Goal: Contribute content: Contribute content

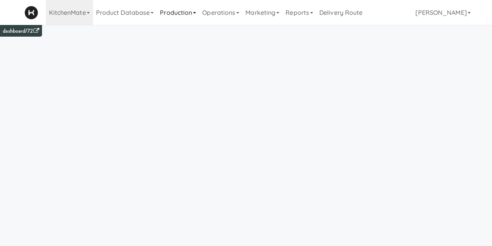
click at [177, 13] on link "Production" at bounding box center [178, 12] width 42 height 25
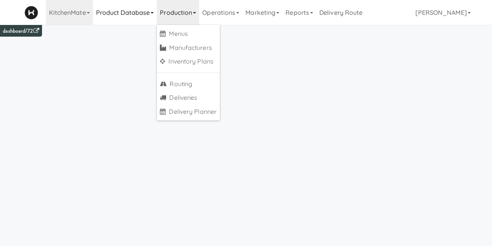
click at [116, 9] on link "Product Database" at bounding box center [125, 12] width 64 height 25
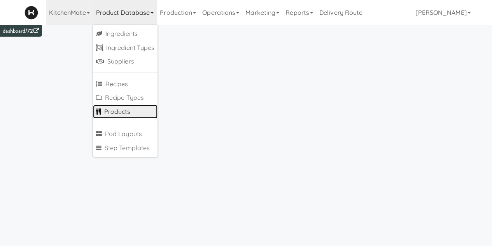
click at [114, 111] on link "Products" at bounding box center [125, 112] width 65 height 14
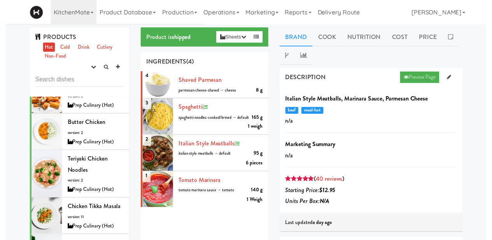
scroll to position [322, 0]
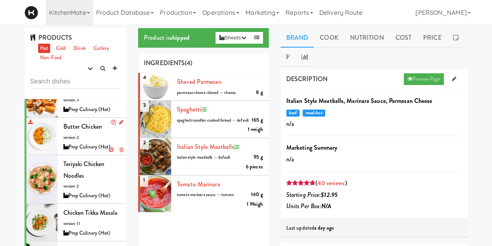
click at [93, 142] on div "Butter Chicken version: 2 Prep Culinary (Hot)" at bounding box center [92, 136] width 58 height 31
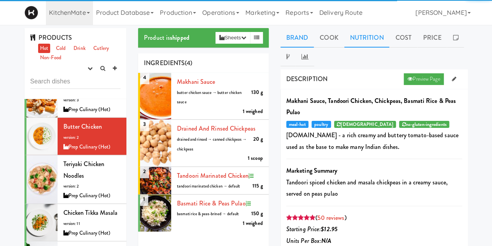
click at [371, 42] on link "Nutrition" at bounding box center [367, 37] width 46 height 19
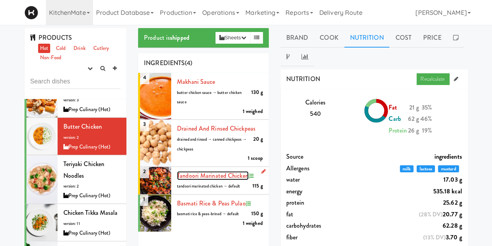
click at [207, 172] on span "Tandoori Marinated Chicken" at bounding box center [213, 175] width 72 height 9
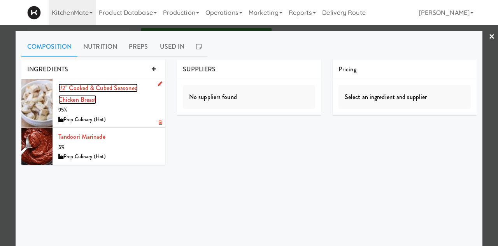
click at [93, 86] on link "1/2" cooked & cubed Seasoned Chicken Breast" at bounding box center [97, 93] width 79 height 21
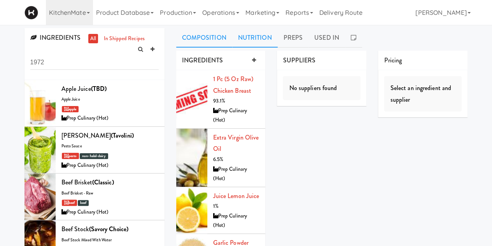
click at [263, 42] on link "Nutrition" at bounding box center [255, 37] width 46 height 19
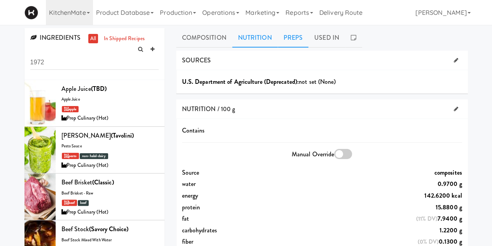
click at [286, 37] on link "Preps" at bounding box center [293, 37] width 31 height 19
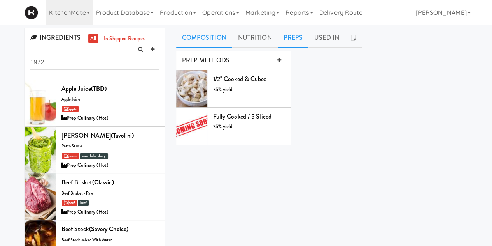
click at [203, 40] on link "Composition" at bounding box center [204, 37] width 56 height 19
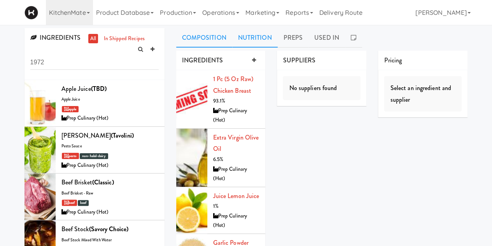
click at [253, 39] on link "Nutrition" at bounding box center [255, 37] width 46 height 19
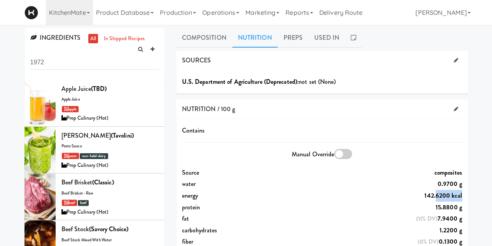
drag, startPoint x: 183, startPoint y: 207, endPoint x: 415, endPoint y: 199, distance: 232.1
click at [193, 37] on link "Composition" at bounding box center [204, 37] width 56 height 19
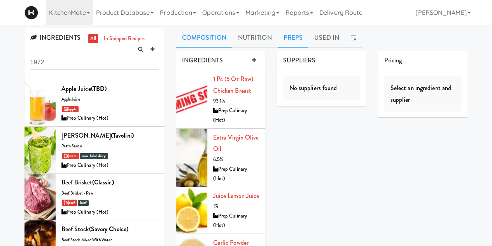
click at [283, 40] on link "Preps" at bounding box center [293, 37] width 31 height 19
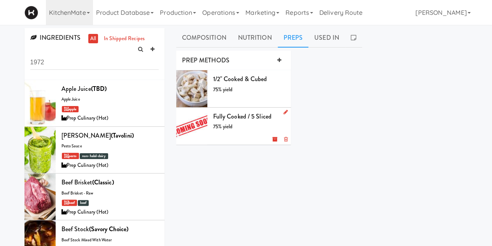
click at [238, 115] on span "fully cooked / 5 sliced" at bounding box center [242, 116] width 58 height 9
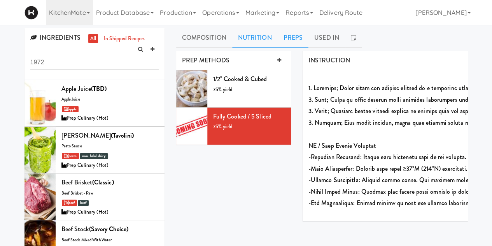
click at [258, 34] on link "Nutrition" at bounding box center [255, 37] width 46 height 19
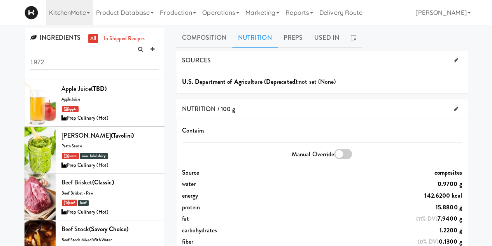
click at [285, 51] on div "SOURCES" at bounding box center [322, 61] width 292 height 20
click at [289, 44] on link "Preps" at bounding box center [293, 37] width 31 height 19
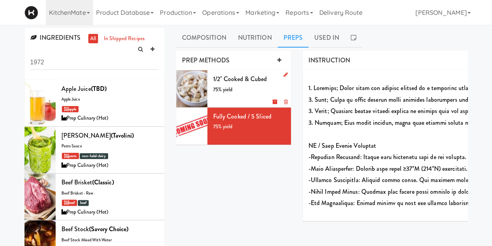
click at [244, 82] on span "1/2" cooked & cubed" at bounding box center [240, 78] width 54 height 9
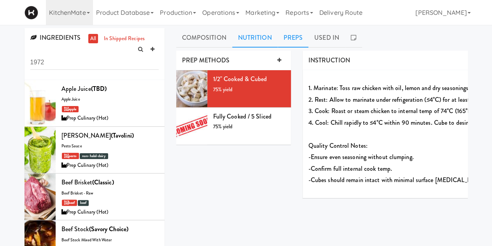
click at [258, 41] on link "Nutrition" at bounding box center [255, 37] width 46 height 19
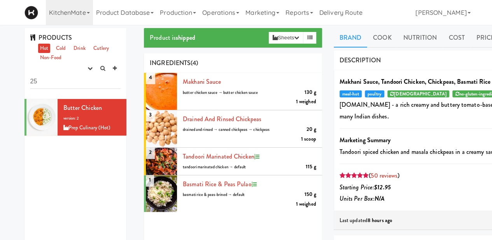
type input "2"
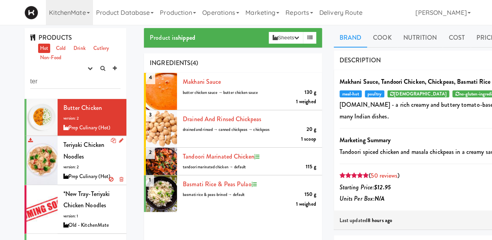
type input "ter"
click at [80, 172] on div "Prep Culinary (Hot)" at bounding box center [92, 177] width 58 height 10
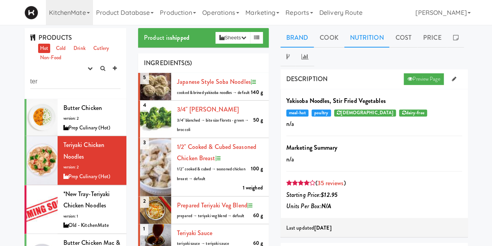
click at [370, 41] on link "Nutrition" at bounding box center [367, 37] width 46 height 19
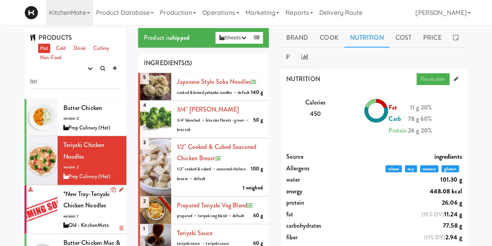
click at [97, 207] on span "*New Tray-Teriyaki Chicken Noodles" at bounding box center [86, 199] width 47 height 21
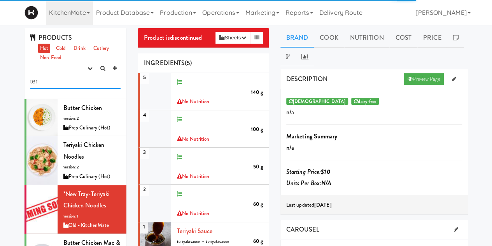
drag, startPoint x: 60, startPoint y: 78, endPoint x: -8, endPoint y: 79, distance: 67.7
click at [0, 79] on html "Okay Okay Select date: previous 2025-Aug next Su Mo Tu We Th Fr Sa 27 28 29 30 …" at bounding box center [246, 123] width 492 height 246
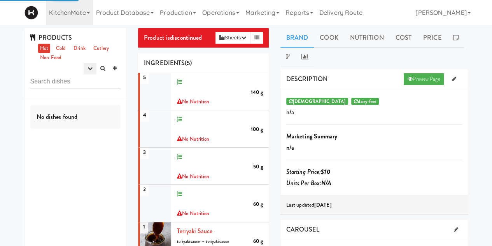
click at [95, 70] on div "experimenting finalized shipped discontinued" at bounding box center [102, 69] width 37 height 12
click at [94, 70] on button "button" at bounding box center [90, 69] width 13 height 12
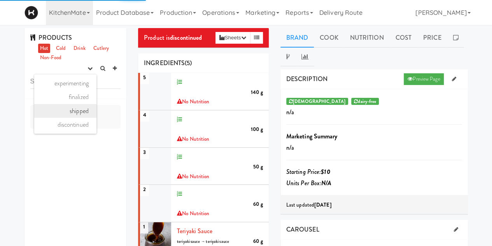
scroll to position [93, 0]
click at [69, 109] on link "shipped" at bounding box center [65, 111] width 62 height 14
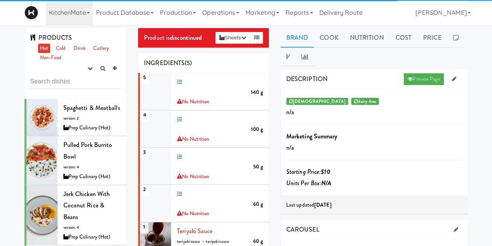
scroll to position [1026, 0]
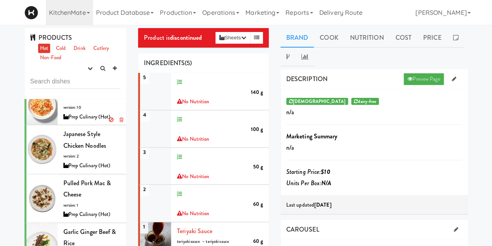
click at [72, 122] on div "Buffalo Mac & Cheese version: 10 Prep Culinary (Hot)" at bounding box center [92, 106] width 58 height 31
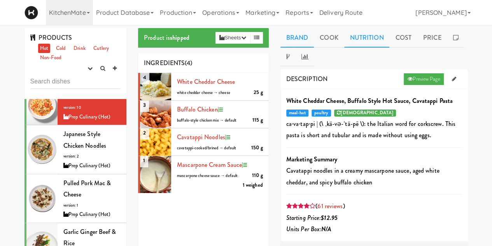
click at [353, 39] on link "Nutrition" at bounding box center [367, 37] width 46 height 19
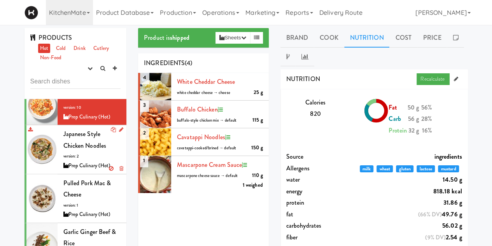
click at [88, 170] on div "Japanese Style Chicken Noodles version: 2 Prep Culinary (Hot)" at bounding box center [92, 149] width 58 height 42
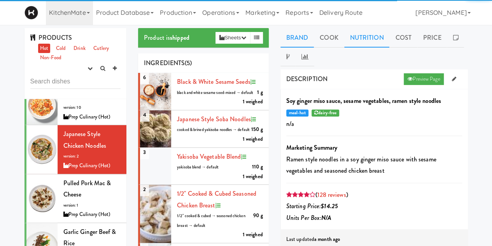
click at [353, 38] on link "Nutrition" at bounding box center [367, 37] width 46 height 19
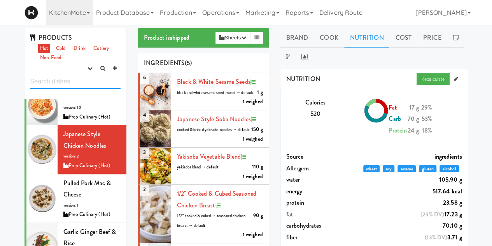
click at [69, 79] on input "text" at bounding box center [75, 81] width 91 height 14
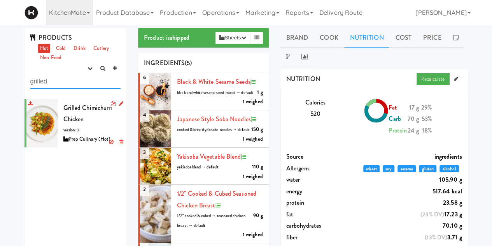
type input "grilled"
click at [91, 113] on div "Grilled Chimichurri Chicken version: 3 Prep Culinary (Hot)" at bounding box center [92, 123] width 58 height 42
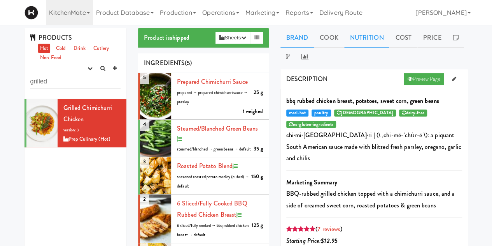
click at [365, 35] on link "Nutrition" at bounding box center [367, 37] width 46 height 19
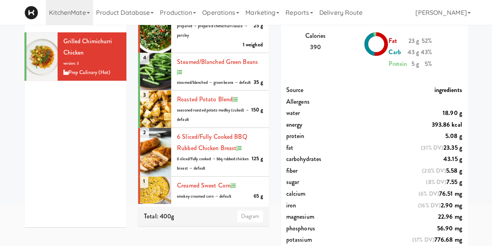
scroll to position [69, 0]
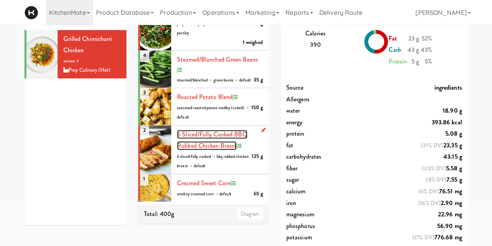
click at [211, 150] on span "6 sliced/fully cooked BBQ Rubbed Chicken Breast" at bounding box center [212, 140] width 70 height 21
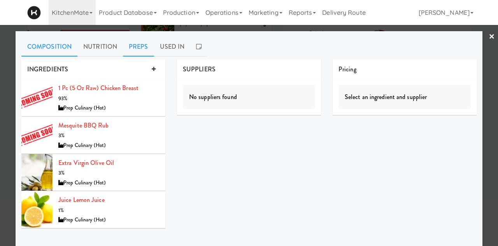
click at [131, 46] on link "Preps" at bounding box center [138, 46] width 31 height 19
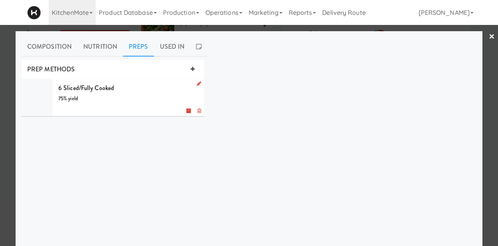
click at [121, 84] on div "6 sliced/fully cooked 75% yield g" at bounding box center [128, 97] width 140 height 31
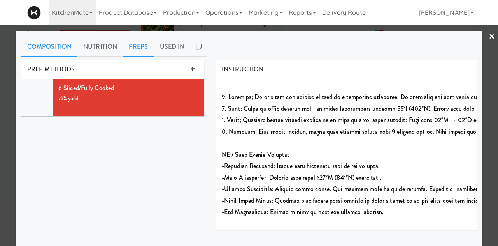
click at [40, 46] on link "Composition" at bounding box center [49, 46] width 56 height 19
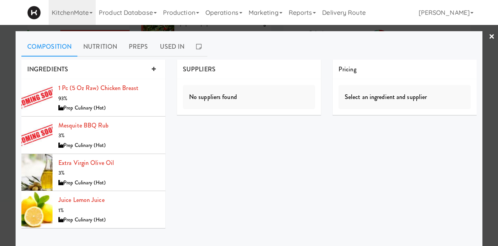
click at [489, 38] on link "×" at bounding box center [492, 37] width 6 height 24
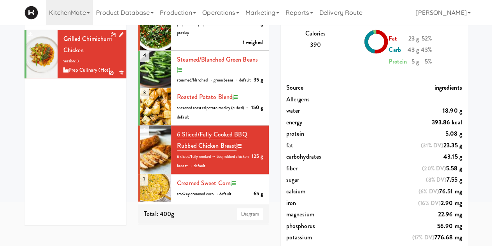
click at [99, 53] on div "Grilled Chimichurri Chicken version: 3 Prep Culinary (Hot)" at bounding box center [92, 54] width 58 height 42
click at [111, 33] on div at bounding box center [116, 35] width 16 height 10
click at [111, 34] on icon at bounding box center [113, 34] width 5 height 5
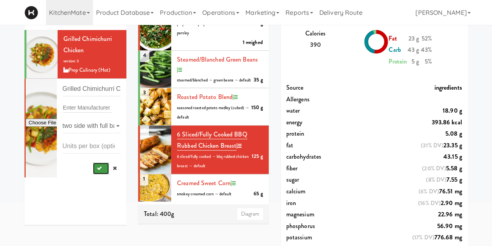
click at [97, 168] on icon "submit" at bounding box center [99, 167] width 5 height 5
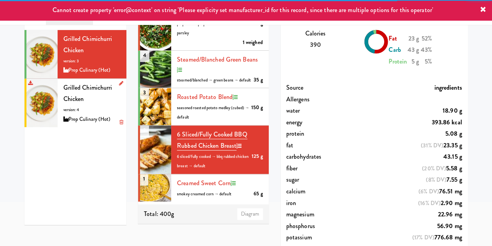
click at [103, 97] on div "Grilled Chimichurri Chicken version: 4 Prep Culinary (Hot)" at bounding box center [92, 103] width 58 height 42
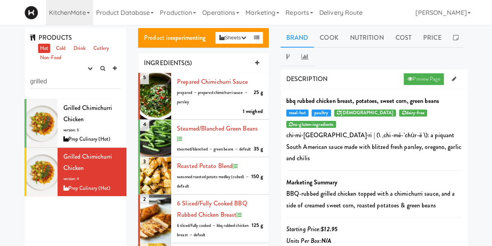
scroll to position [1, 0]
click at [262, 201] on icon at bounding box center [264, 198] width 4 height 5
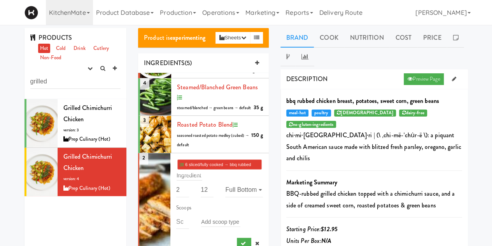
scroll to position [52, 0]
click at [254, 243] on link at bounding box center [257, 243] width 12 height 12
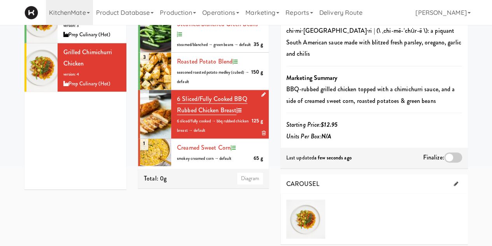
scroll to position [107, 0]
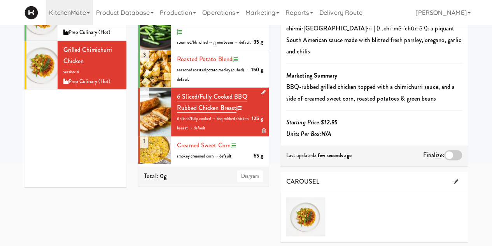
click at [262, 133] on icon at bounding box center [264, 130] width 4 height 5
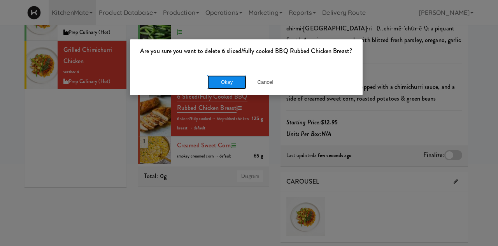
click at [227, 81] on button "Okay" at bounding box center [226, 82] width 39 height 14
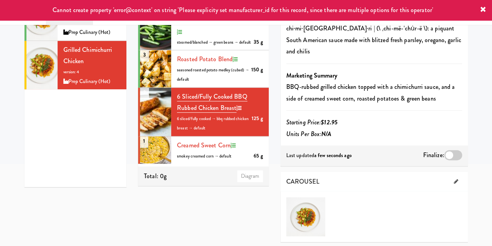
scroll to position [0, 0]
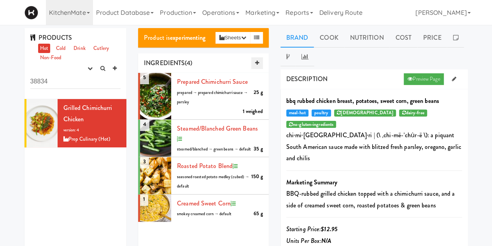
click at [258, 65] on link at bounding box center [257, 63] width 12 height 12
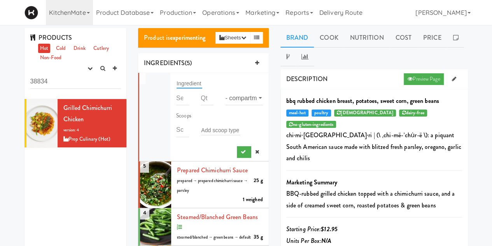
click at [191, 84] on input "text" at bounding box center [190, 83] width 26 height 10
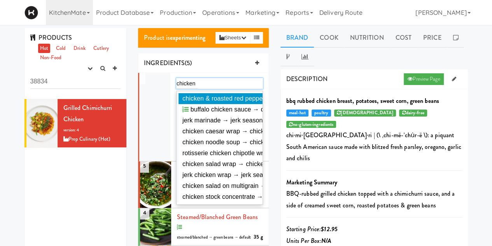
drag, startPoint x: 199, startPoint y: 83, endPoint x: 78, endPoint y: 81, distance: 121.4
click at [206, 83] on div "chicken chicken" at bounding box center [219, 83] width 87 height 11
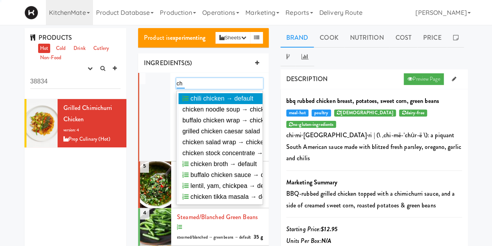
type input "c"
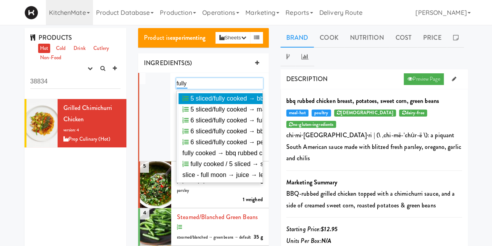
type input "fully"
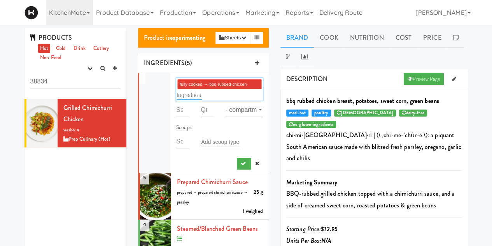
type input "`"
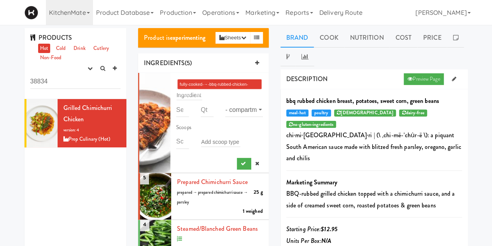
click at [244, 79] on div "fully-cooked-→-bbq-rubbed-chicken-breast---fully-cooked-→-chicken" at bounding box center [220, 88] width 80 height 19
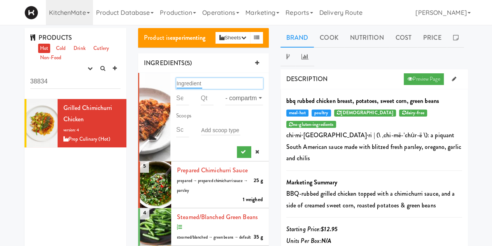
click at [193, 80] on input "text" at bounding box center [190, 83] width 26 height 10
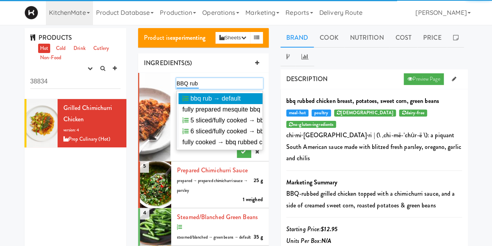
type input "BBQ rubb"
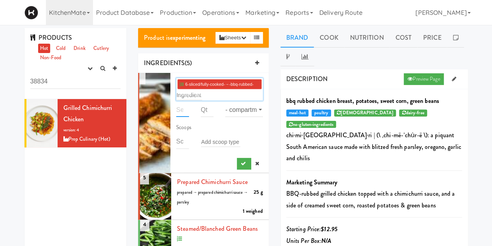
click at [181, 112] on input "number" at bounding box center [182, 109] width 13 height 14
type input "2"
click at [202, 112] on input "number" at bounding box center [207, 109] width 13 height 14
type input "125"
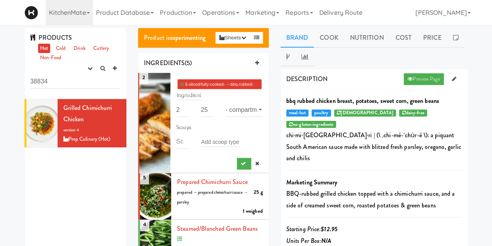
scroll to position [0, 0]
click at [234, 109] on select "- compartment - Full Bottom Left Right External Pack" at bounding box center [243, 109] width 37 height 14
select select "object:1822"
click at [225, 102] on select "- compartment - Full Bottom Left Right External Pack" at bounding box center [243, 109] width 37 height 14
click at [241, 161] on icon "submit" at bounding box center [243, 163] width 5 height 5
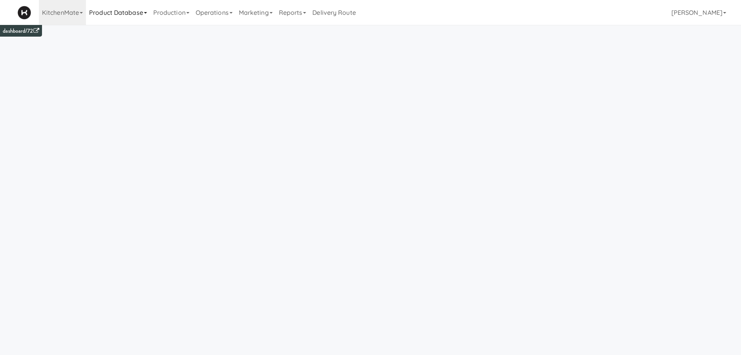
click at [135, 14] on link "Product Database" at bounding box center [118, 12] width 64 height 25
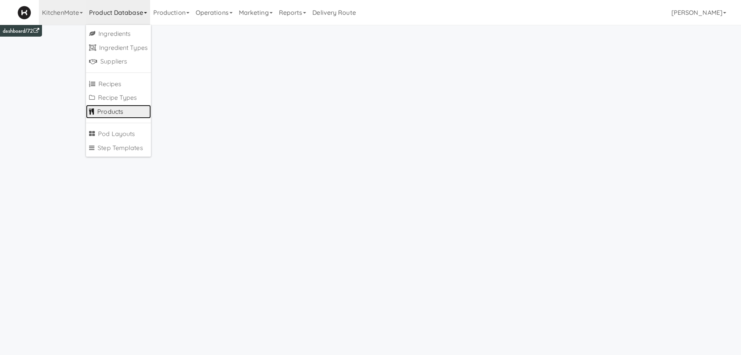
click at [111, 112] on link "Products" at bounding box center [118, 112] width 65 height 14
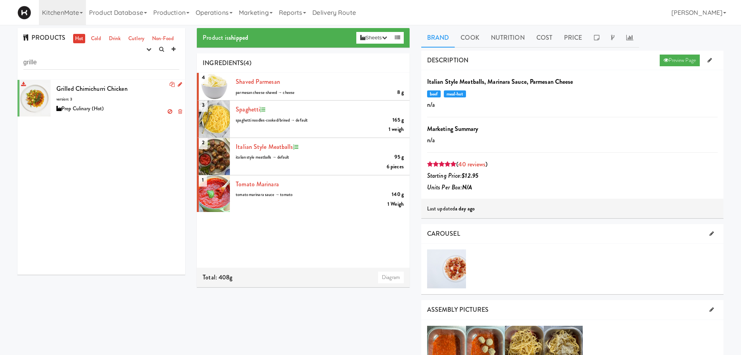
type input "grille"
click at [101, 104] on div "Prep Culinary (Hot)" at bounding box center [117, 109] width 123 height 10
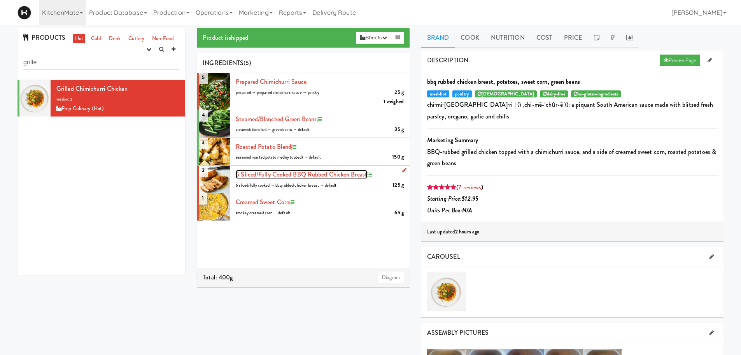
click at [303, 176] on span "6 sliced/fully cooked BBQ Rubbed Chicken Breast" at bounding box center [302, 174] width 132 height 9
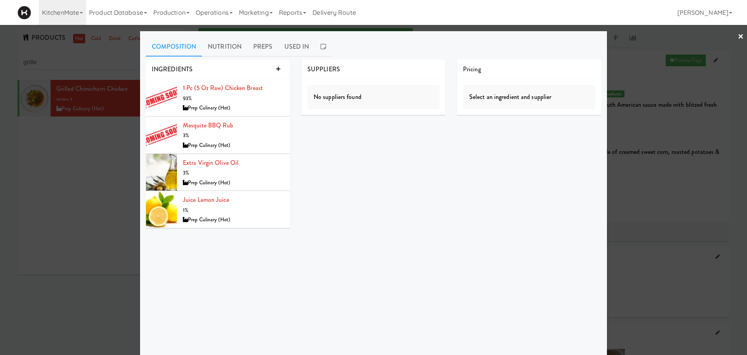
click at [110, 159] on div at bounding box center [373, 177] width 747 height 355
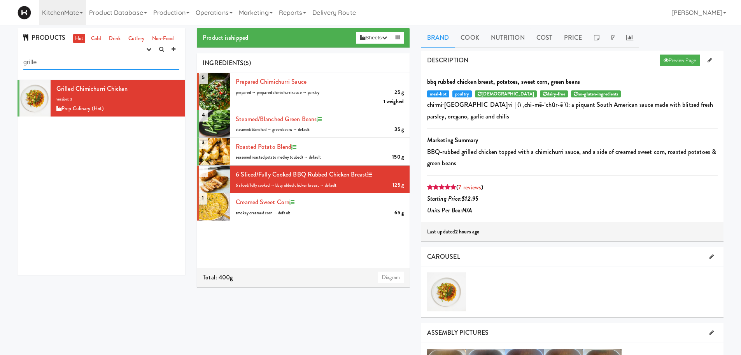
drag, startPoint x: 65, startPoint y: 59, endPoint x: 0, endPoint y: 76, distance: 66.6
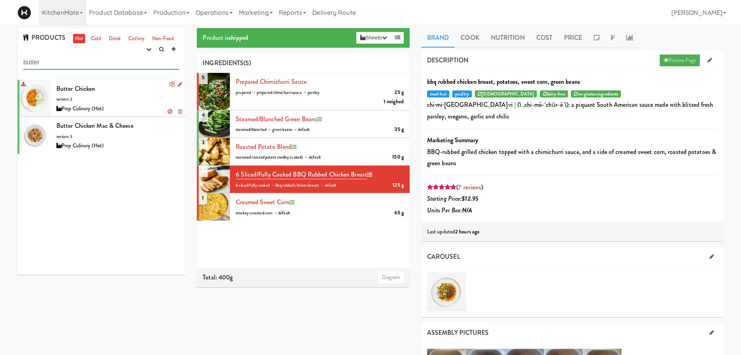
type input "butter"
click at [114, 98] on div "Butter Chicken version: 2 Prep Culinary (Hot)" at bounding box center [117, 98] width 123 height 31
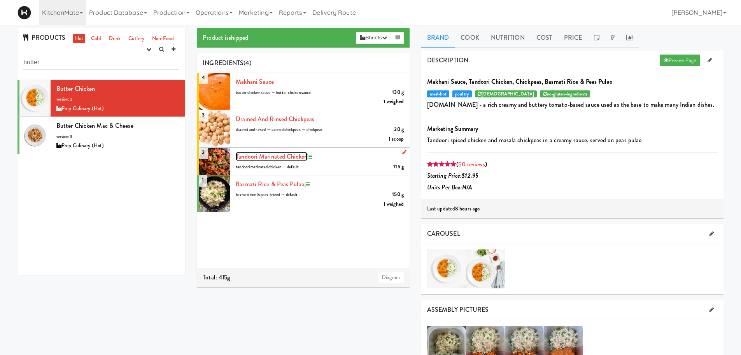
click at [261, 153] on span "Tandoori Marinated Chicken" at bounding box center [272, 156] width 72 height 9
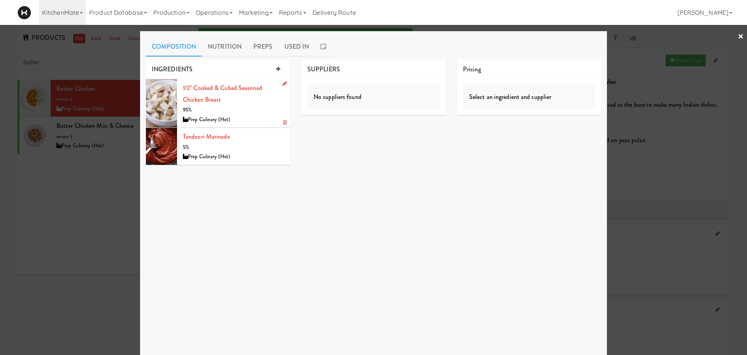
click at [224, 110] on div "1/2" cooked & cubed Seasoned Chicken Breast 95% Prep Culinary (Hot)" at bounding box center [233, 103] width 101 height 42
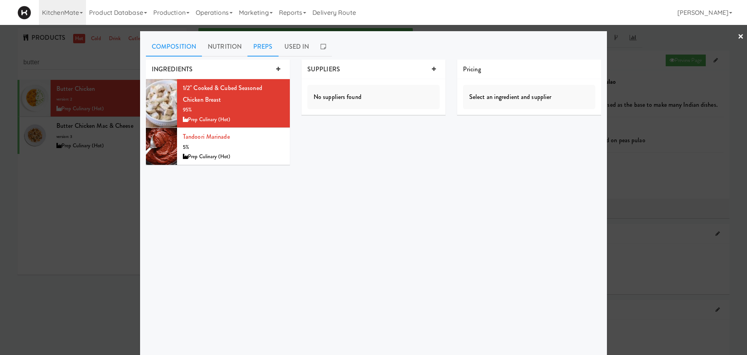
click at [253, 51] on link "Preps" at bounding box center [263, 46] width 31 height 19
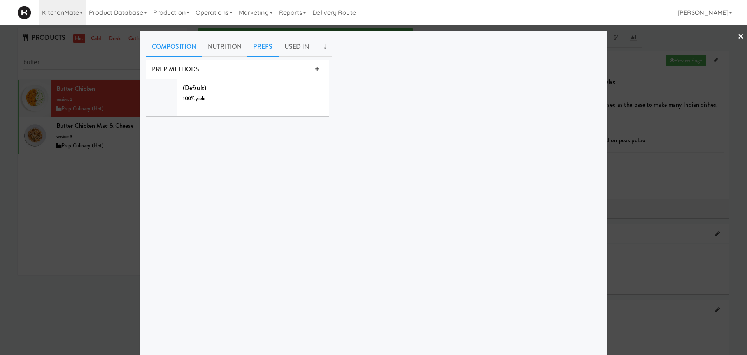
click at [165, 48] on link "Composition" at bounding box center [174, 46] width 56 height 19
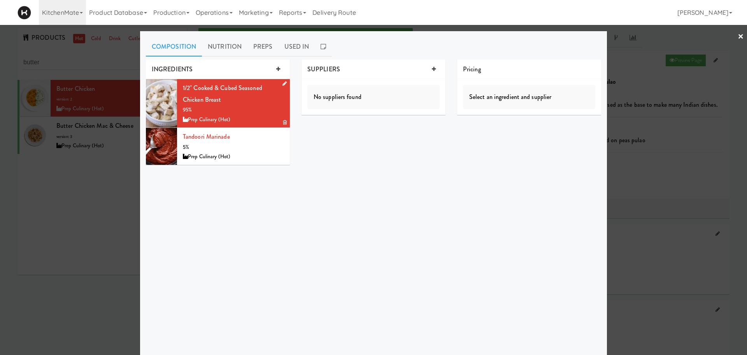
click at [199, 97] on div "1/2" cooked & cubed Seasoned Chicken Breast 95% Prep Culinary (Hot)" at bounding box center [233, 103] width 101 height 42
click at [206, 86] on link "1/2" cooked & cubed Seasoned Chicken Breast" at bounding box center [222, 93] width 79 height 21
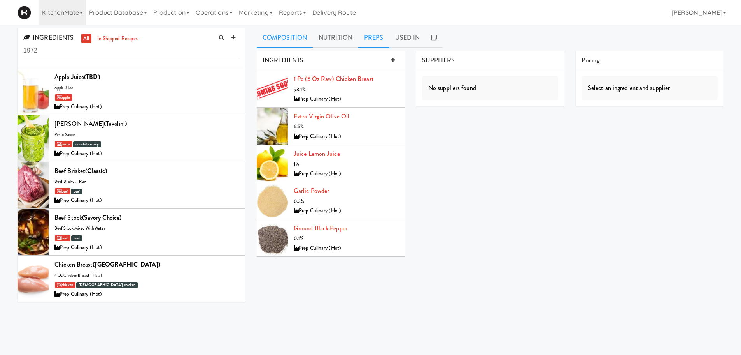
click at [372, 40] on link "Preps" at bounding box center [373, 37] width 31 height 19
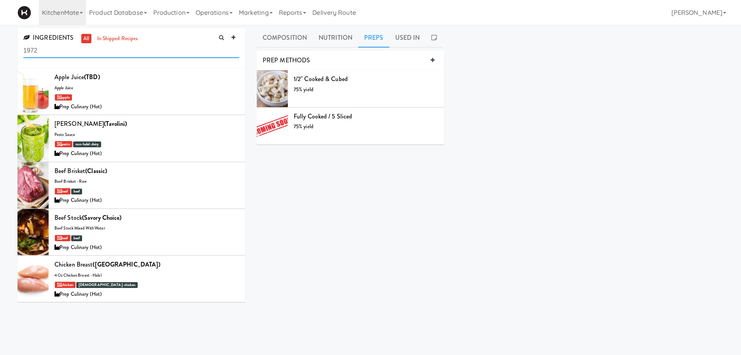
drag, startPoint x: 162, startPoint y: 54, endPoint x: 0, endPoint y: 63, distance: 162.2
click at [0, 63] on div "INGREDIENTS all in shipped recipes 1972 apple juice (TBD) apple juice apple Pre…" at bounding box center [370, 185] width 741 height 314
type input "f"
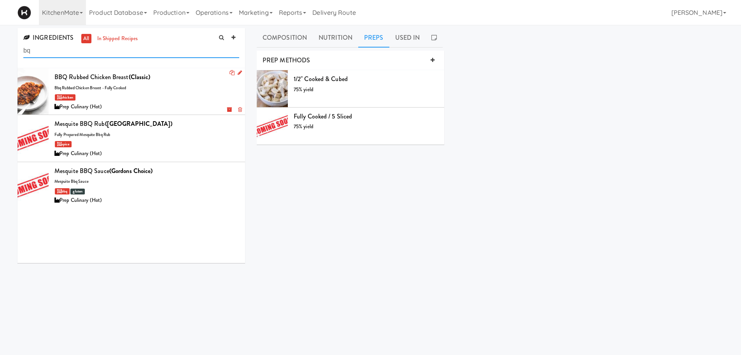
type input "bq"
click at [144, 84] on div "BBQ Rubbed Chicken Breast (Classic) bbq rubbed chicken breast - fully cooked ch…" at bounding box center [146, 91] width 185 height 40
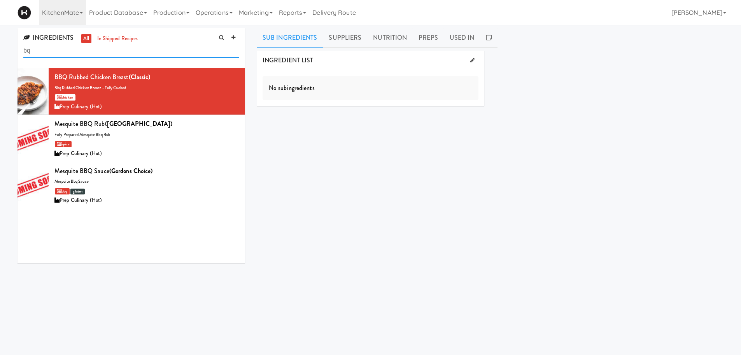
drag, startPoint x: 102, startPoint y: 55, endPoint x: 14, endPoint y: 54, distance: 88.7
click at [14, 54] on div "INGREDIENTS all in shipped recipes bq BBQ Rubbed Chicken Breast (Classic) bbq r…" at bounding box center [131, 148] width 239 height 241
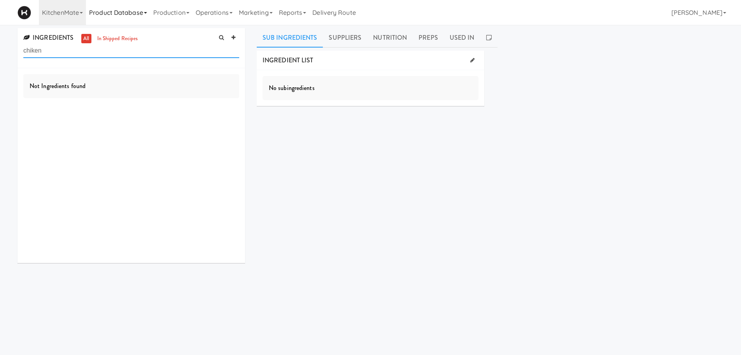
type input "chiken"
click at [124, 23] on link "Product Database" at bounding box center [118, 12] width 64 height 25
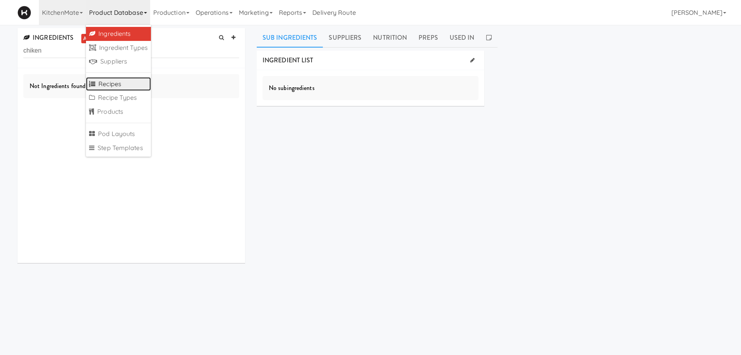
click at [103, 84] on link "Recipes" at bounding box center [118, 84] width 65 height 14
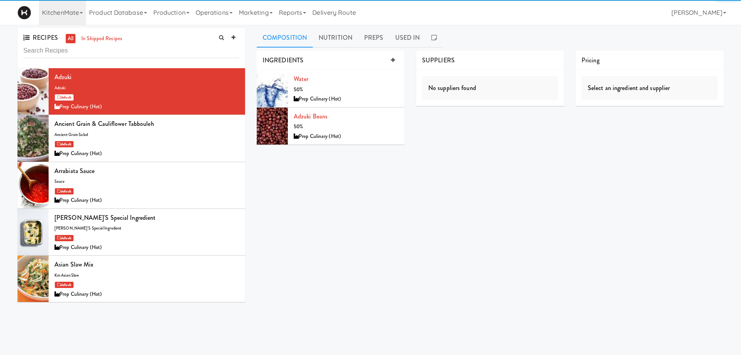
click at [95, 54] on input "text" at bounding box center [131, 51] width 216 height 14
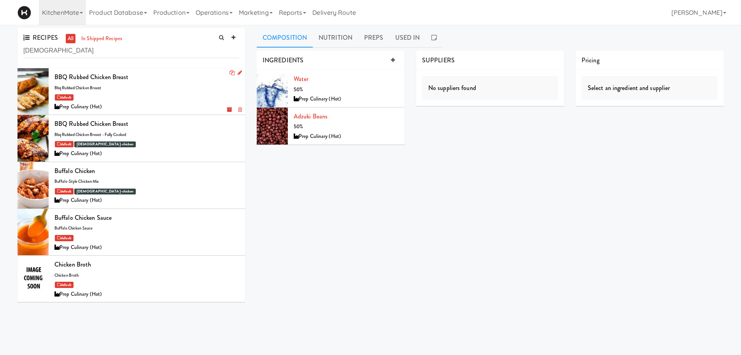
type input "chick"
click at [111, 87] on div "BBQ Rubbed Chicken Breast bbq rubbed chicken breast default Prep Culinary (Hot)" at bounding box center [146, 91] width 185 height 40
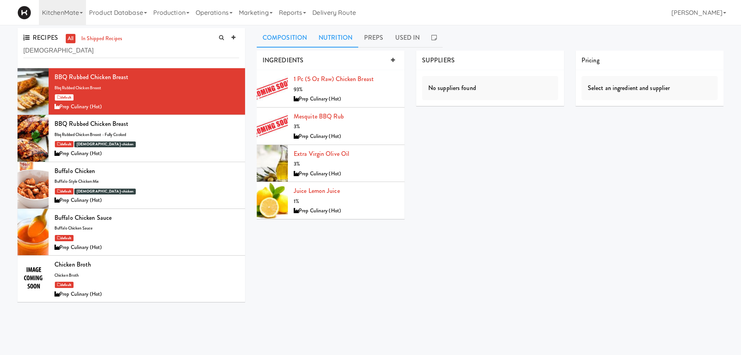
click at [316, 37] on link "Nutrition" at bounding box center [336, 37] width 46 height 19
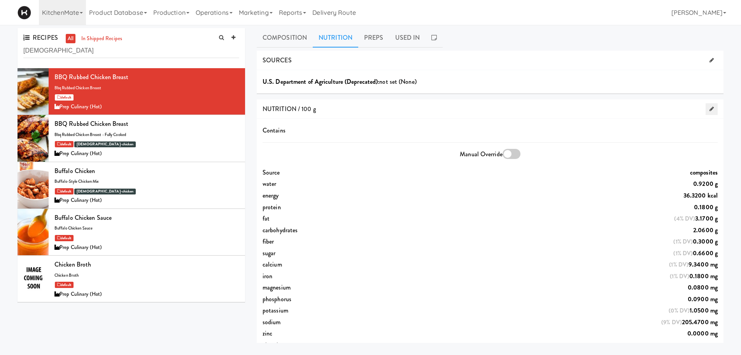
click at [706, 106] on link at bounding box center [712, 109] width 12 height 12
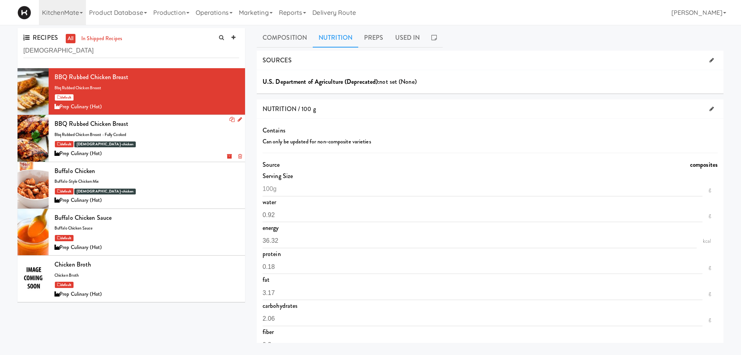
click at [158, 119] on div "BBQ Rubbed Chicken Breast" at bounding box center [146, 124] width 185 height 12
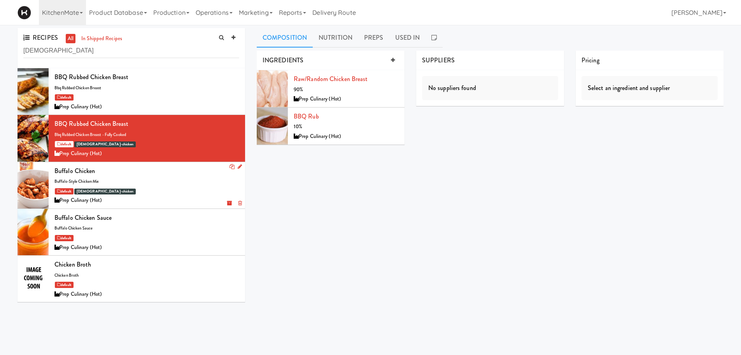
click at [167, 174] on div "Buffalo Chicken" at bounding box center [146, 171] width 185 height 12
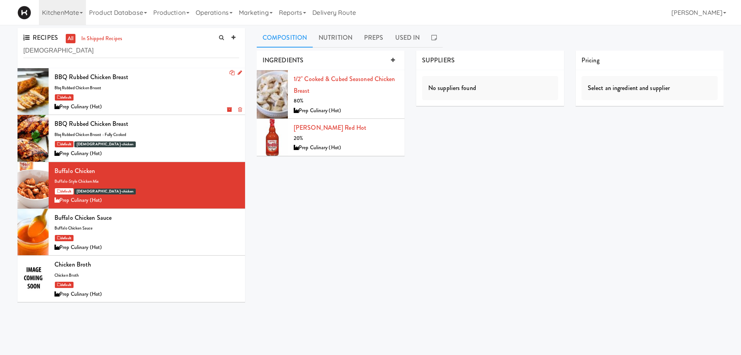
click at [134, 105] on div "Prep Culinary (Hot)" at bounding box center [146, 107] width 185 height 10
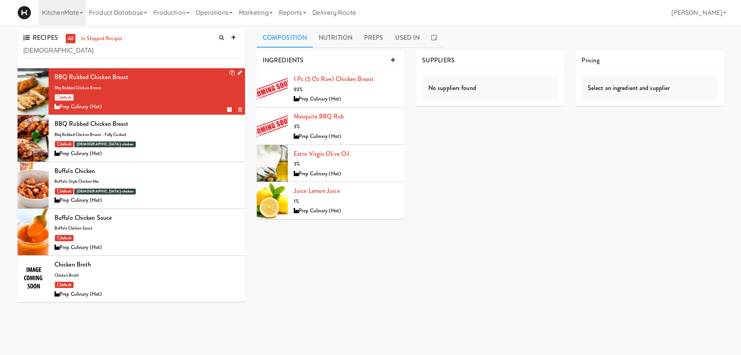
click at [238, 74] on icon at bounding box center [240, 72] width 4 height 5
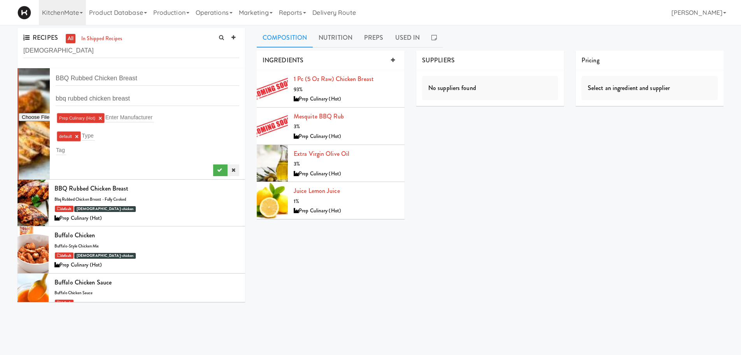
click at [228, 167] on link at bounding box center [234, 170] width 12 height 12
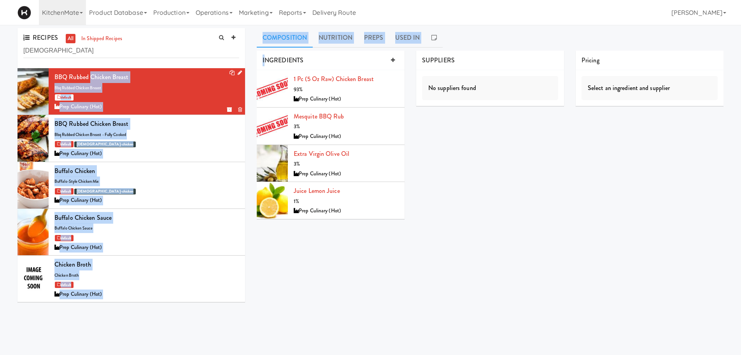
drag, startPoint x: 90, startPoint y: 77, endPoint x: 268, endPoint y: 55, distance: 179.6
click at [268, 55] on div "RECIPES all in shipped recipes chick BBQ Rubbed Chicken Breast bbq rubbed chick…" at bounding box center [371, 185] width 718 height 314
click at [326, 76] on link "1 pc (5 oz raw) Chicken Breast" at bounding box center [334, 78] width 80 height 9
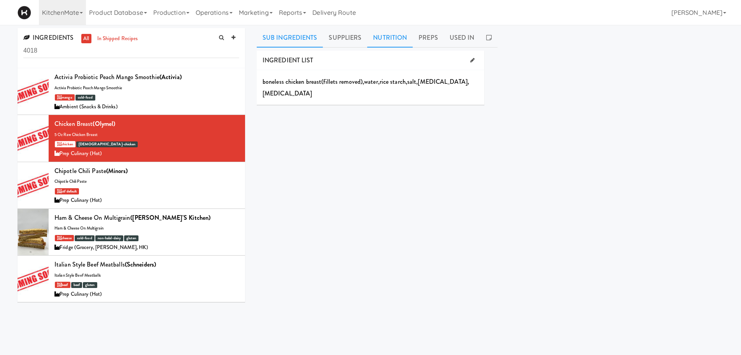
click at [376, 34] on link "Nutrition" at bounding box center [390, 37] width 46 height 19
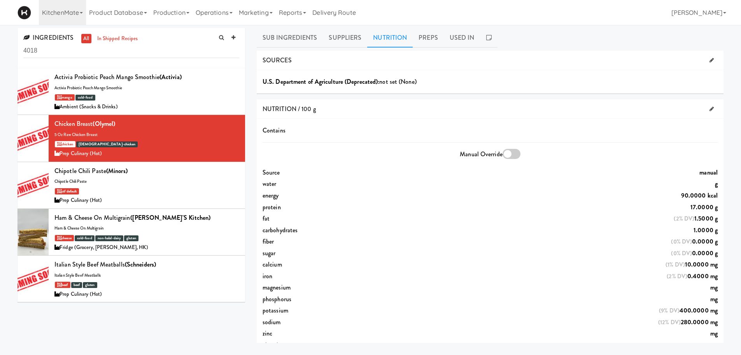
click at [140, 25] on div "INGREDIENTS all in shipped recipes 4018 Activia Probiotic Peach Mango Smoothie …" at bounding box center [370, 184] width 741 height 318
click at [137, 18] on link "Product Database" at bounding box center [118, 12] width 64 height 25
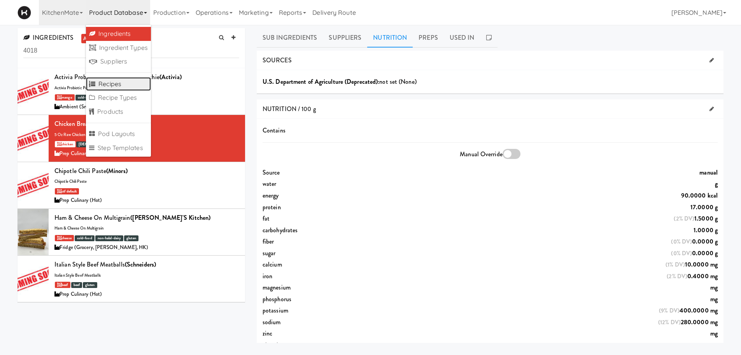
click at [113, 90] on link "Recipes" at bounding box center [118, 84] width 65 height 14
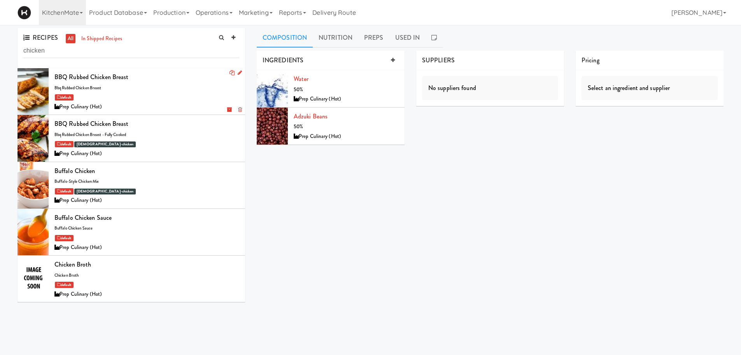
type input "chicken"
click at [139, 91] on div "BBQ Rubbed Chicken Breast bbq rubbed chicken breast default Prep Culinary (Hot)" at bounding box center [146, 91] width 185 height 40
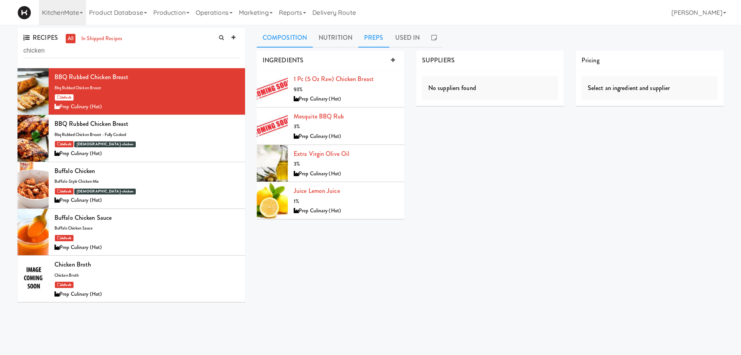
click at [371, 32] on link "Preps" at bounding box center [373, 37] width 31 height 19
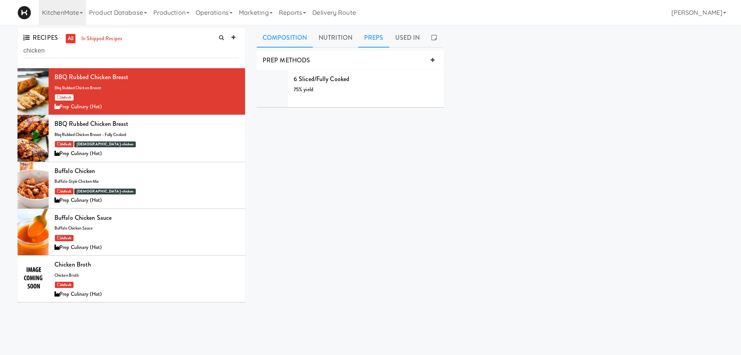
click at [292, 40] on link "Composition" at bounding box center [285, 37] width 56 height 19
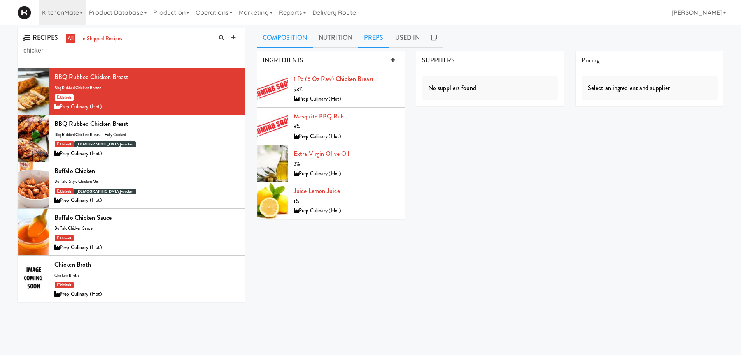
click at [368, 33] on link "Preps" at bounding box center [373, 37] width 31 height 19
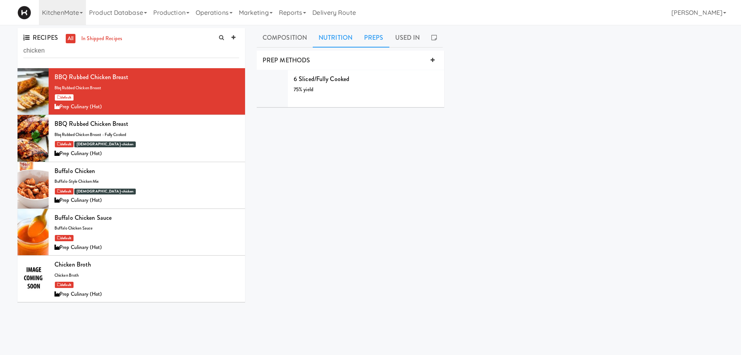
click at [346, 41] on link "Nutrition" at bounding box center [336, 37] width 46 height 19
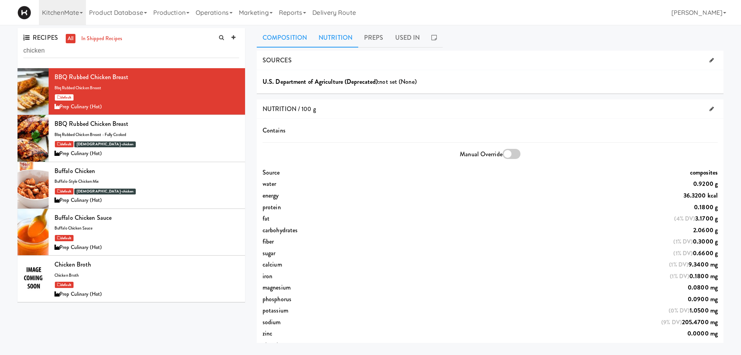
click at [297, 39] on link "Composition" at bounding box center [285, 37] width 56 height 19
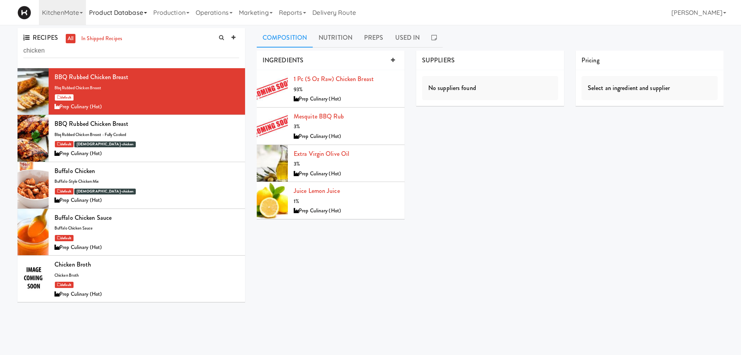
click at [105, 11] on link "Product Database" at bounding box center [118, 12] width 64 height 25
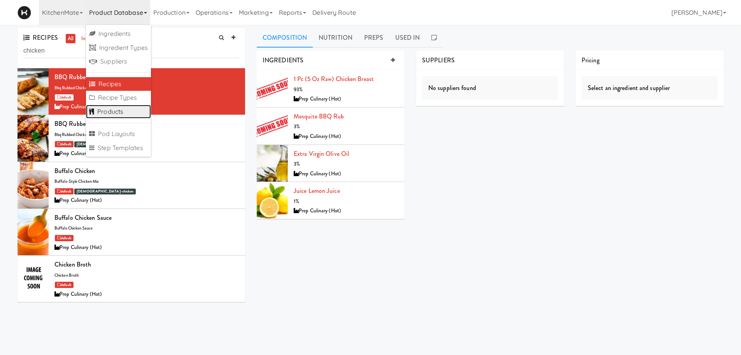
click at [112, 118] on link "Products" at bounding box center [118, 112] width 65 height 14
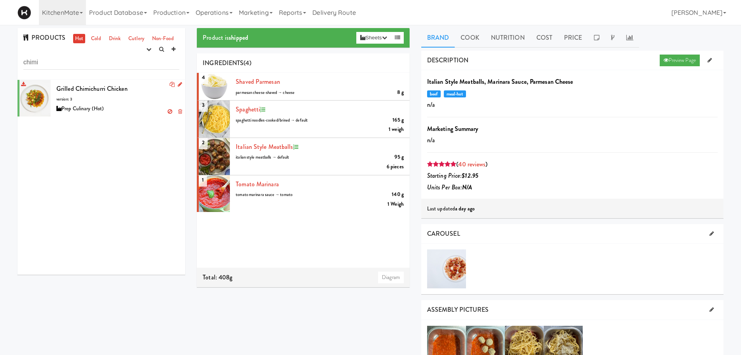
click at [105, 86] on span "Grilled Chimichurri Chicken" at bounding box center [91, 88] width 71 height 9
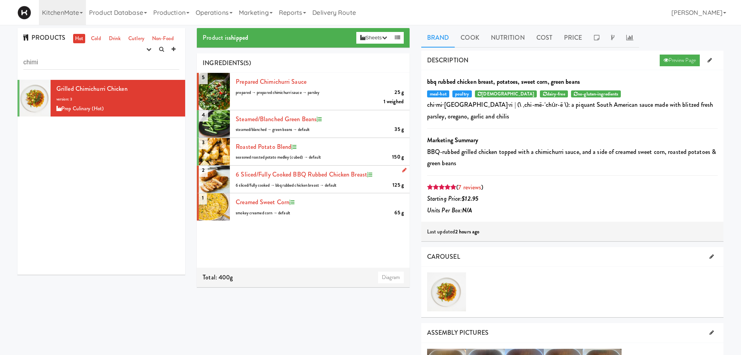
click at [402, 169] on icon at bounding box center [404, 169] width 4 height 5
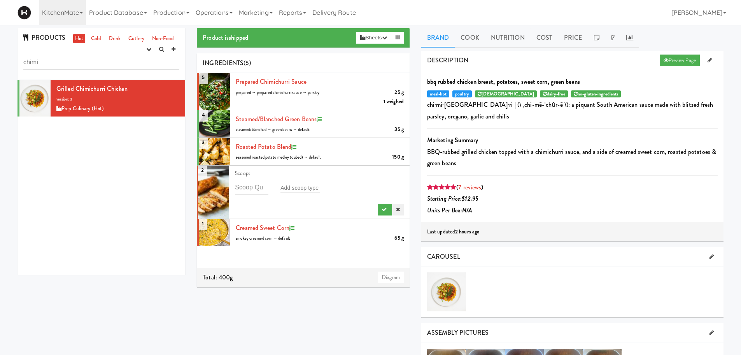
click at [396, 210] on icon at bounding box center [398, 209] width 4 height 5
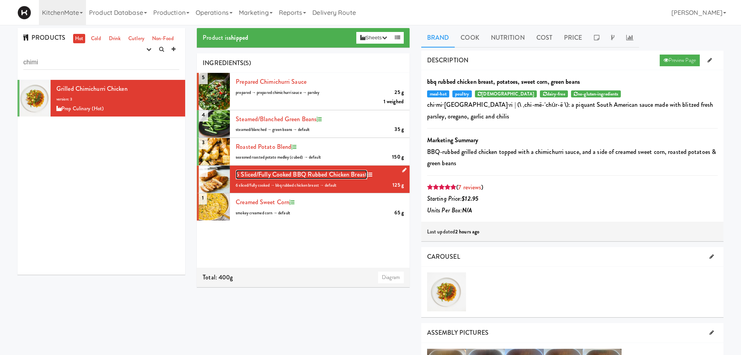
click at [265, 175] on span "6 sliced/fully cooked BBQ Rubbed Chicken Breast" at bounding box center [302, 174] width 132 height 9
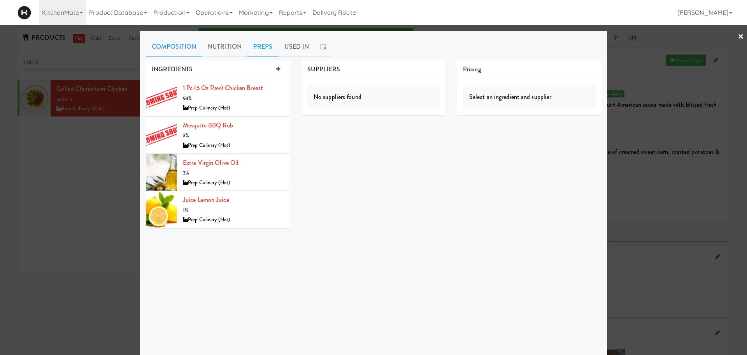
click at [259, 46] on link "Preps" at bounding box center [263, 46] width 31 height 19
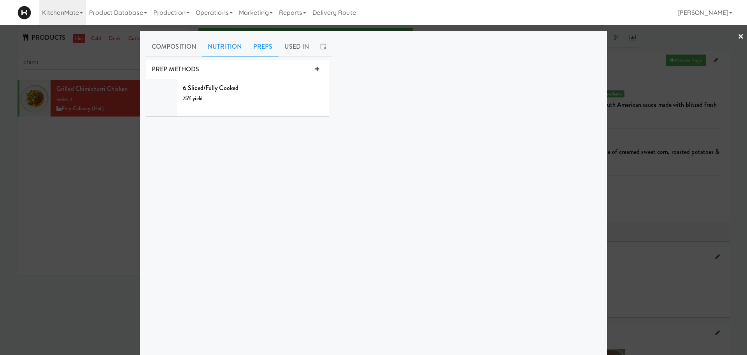
click at [204, 43] on link "Nutrition" at bounding box center [225, 46] width 46 height 19
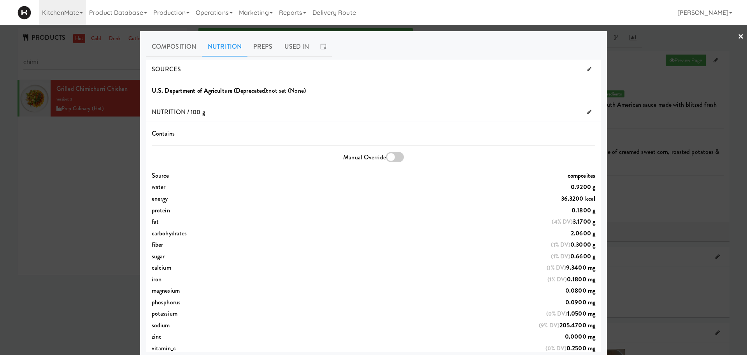
click at [104, 165] on div at bounding box center [373, 177] width 747 height 355
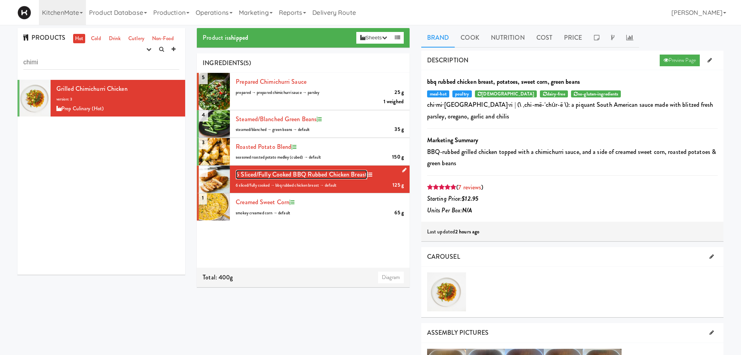
click at [277, 174] on span "6 sliced/fully cooked BBQ Rubbed Chicken Breast" at bounding box center [302, 174] width 132 height 9
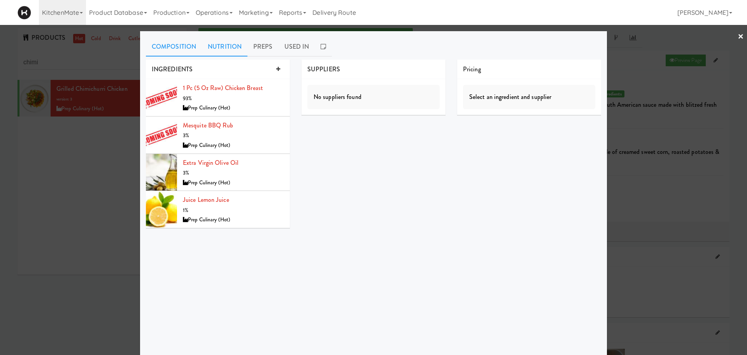
click at [233, 48] on link "Nutrition" at bounding box center [225, 46] width 46 height 19
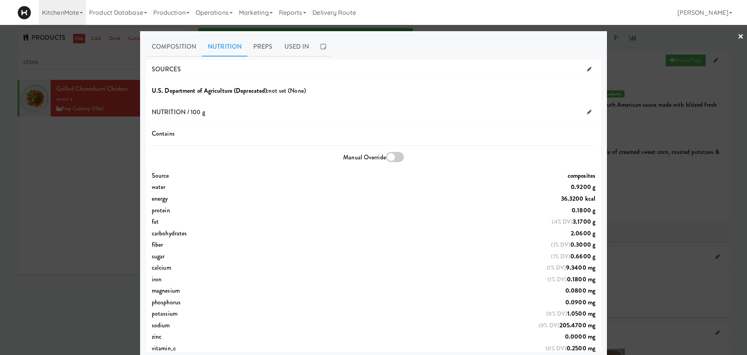
click at [73, 200] on div at bounding box center [373, 177] width 747 height 355
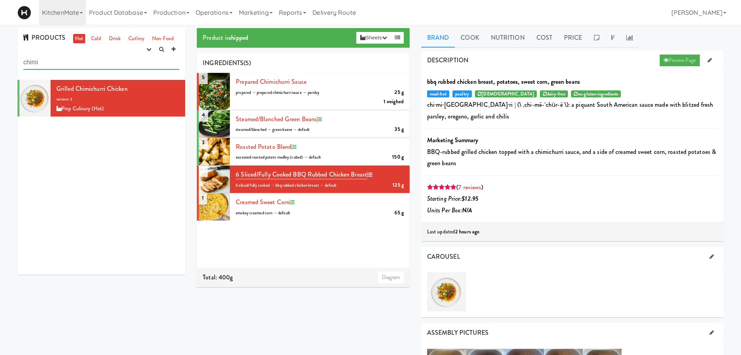
drag, startPoint x: 47, startPoint y: 69, endPoint x: 0, endPoint y: 46, distance: 52.7
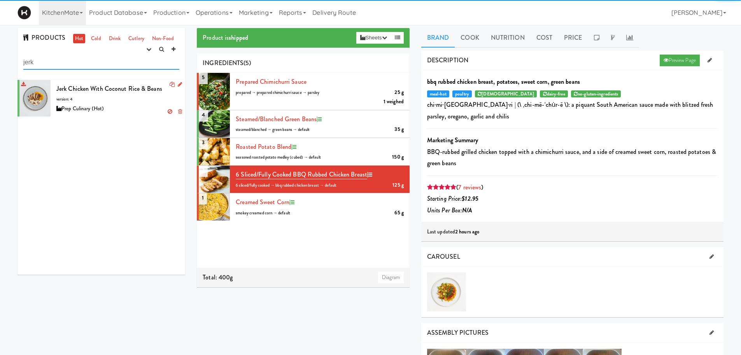
type input "jerk"
click at [78, 100] on div "Jerk Chicken with Coconut Rice & Beans version: 4 Prep Culinary (Hot)" at bounding box center [117, 98] width 123 height 31
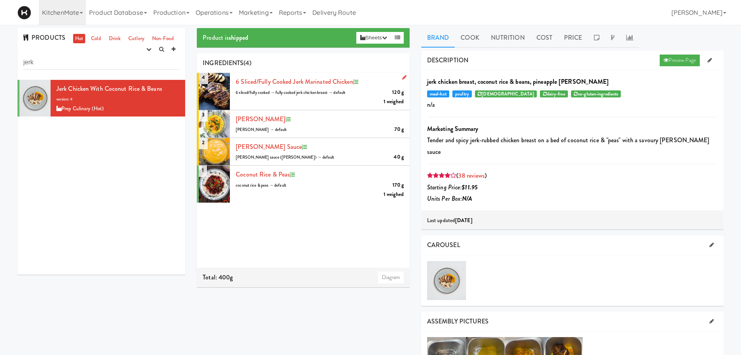
click at [399, 77] on link at bounding box center [402, 78] width 7 height 10
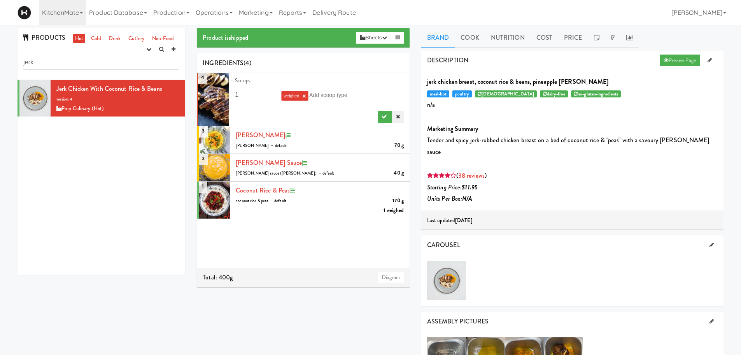
click at [392, 116] on link at bounding box center [398, 117] width 12 height 12
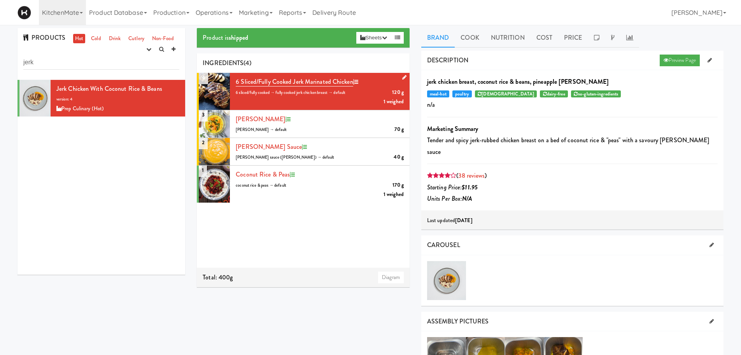
click at [309, 72] on div "INGREDIENTS (4)" at bounding box center [303, 63] width 213 height 20
click at [311, 81] on span "6 sliced/fully cooked Jerk Marinated Chicken" at bounding box center [294, 81] width 117 height 9
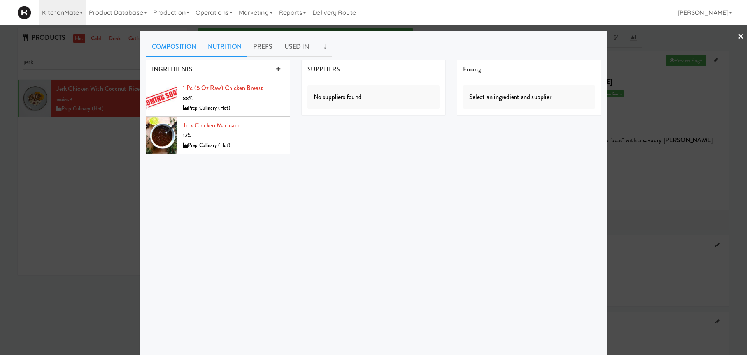
click at [217, 49] on link "Nutrition" at bounding box center [225, 46] width 46 height 19
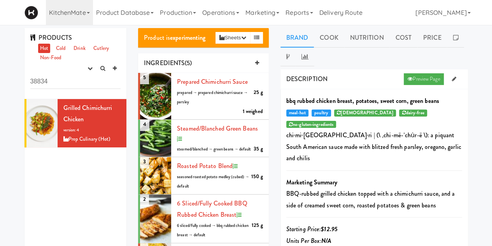
scroll to position [88, 0]
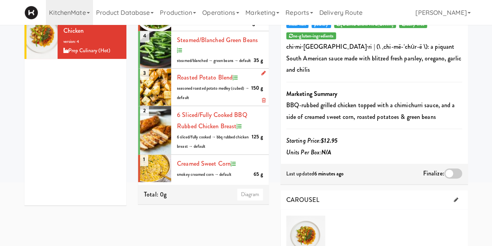
click at [262, 76] on icon at bounding box center [264, 72] width 4 height 5
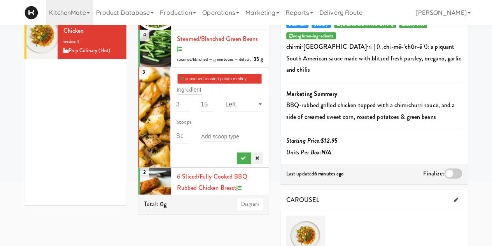
click at [255, 160] on icon at bounding box center [257, 157] width 4 height 5
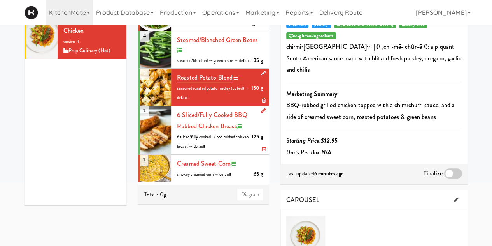
click at [262, 113] on icon at bounding box center [264, 110] width 4 height 5
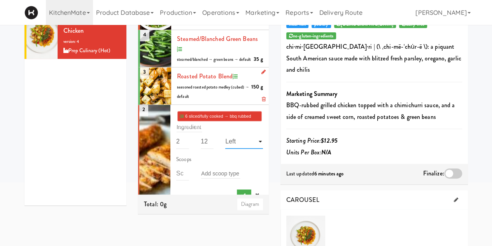
click at [246, 148] on select "- compartment - Full Bottom Left Right External Pack" at bounding box center [243, 141] width 37 height 14
select select "object:1993"
click at [225, 145] on select "- compartment - Full Bottom Left Right External Pack" at bounding box center [243, 141] width 37 height 14
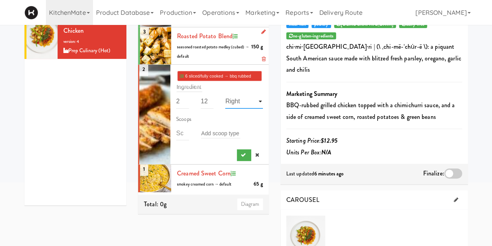
scroll to position [52, 0]
click at [232, 162] on li "2 6 sliced/fully cooked → bbq rubbed chicken breast → default Ingredient 2 125 …" at bounding box center [203, 115] width 131 height 100
click at [241, 155] on icon "submit" at bounding box center [243, 154] width 5 height 5
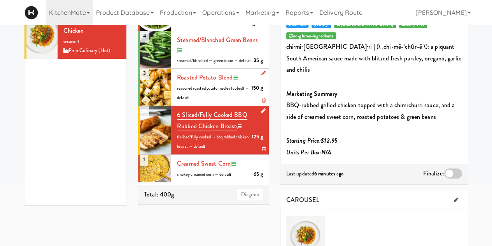
scroll to position [0, 0]
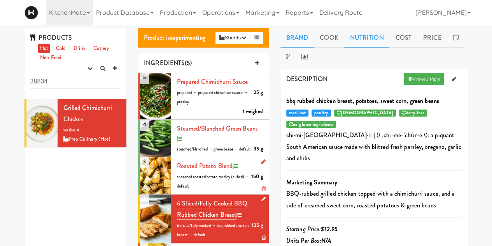
click at [358, 42] on link "Nutrition" at bounding box center [367, 37] width 46 height 19
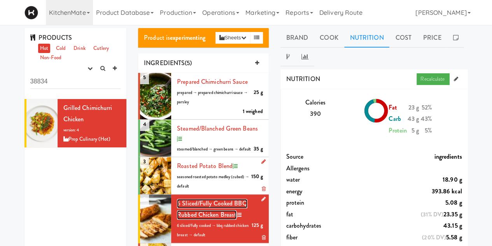
click at [203, 211] on span "6 sliced/fully cooked BBQ Rubbed Chicken Breast" at bounding box center [212, 208] width 70 height 21
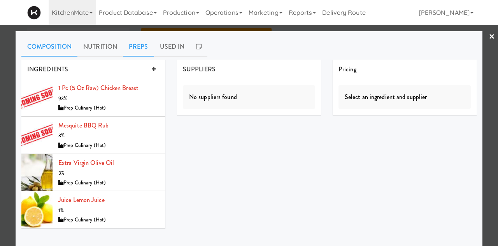
drag, startPoint x: 125, startPoint y: 102, endPoint x: 129, endPoint y: 46, distance: 56.6
click at [129, 46] on link "Preps" at bounding box center [138, 46] width 31 height 19
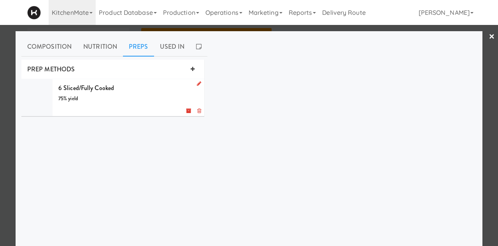
click at [121, 88] on div "6 sliced/fully cooked 75% yield g" at bounding box center [128, 97] width 140 height 31
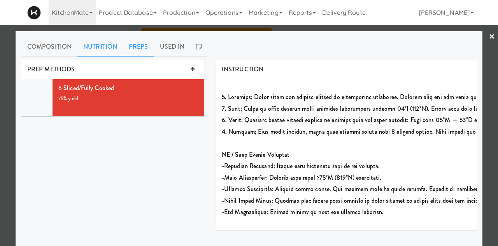
click at [87, 46] on link "Nutrition" at bounding box center [100, 46] width 46 height 19
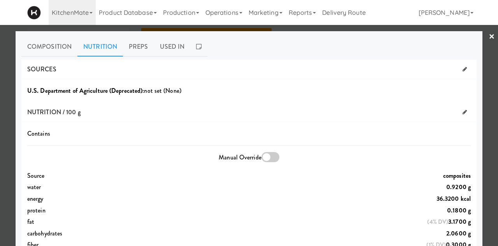
click at [489, 34] on link "×" at bounding box center [492, 37] width 6 height 24
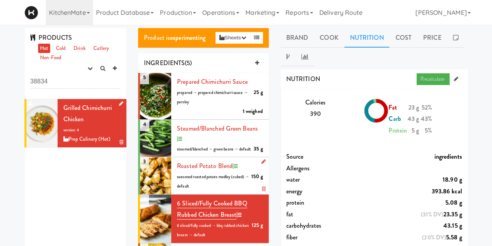
click at [119, 142] on icon at bounding box center [121, 141] width 4 height 5
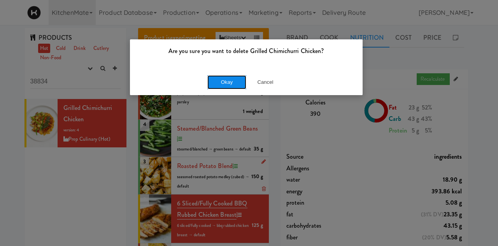
click at [241, 84] on button "Okay" at bounding box center [226, 82] width 39 height 14
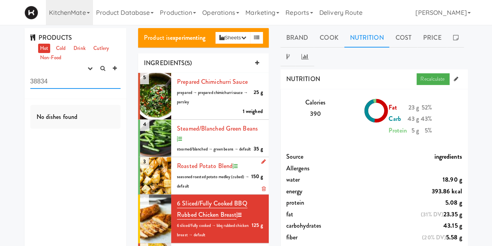
drag, startPoint x: 63, startPoint y: 76, endPoint x: 29, endPoint y: 85, distance: 35.5
click at [29, 85] on div "PRODUCTS Hot Cold Drink Cutlery Non-Food experimenting finalized shipped discon…" at bounding box center [76, 63] width 102 height 71
type input "="
click at [209, 191] on div "roasted potato blend 150 g seasoned roasted potato medley (cubed) → default" at bounding box center [220, 175] width 86 height 31
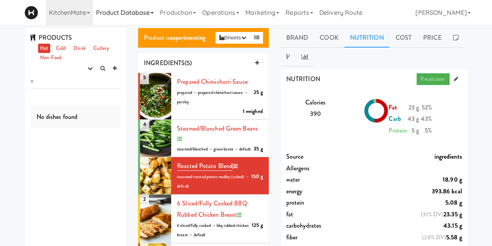
click at [123, 13] on link "Product Database" at bounding box center [125, 12] width 64 height 25
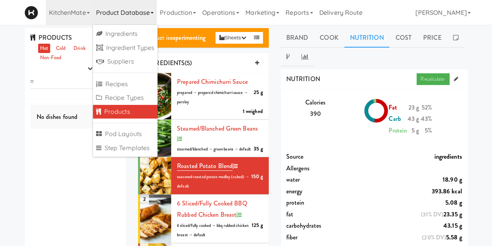
click at [113, 114] on link "Products" at bounding box center [125, 112] width 65 height 14
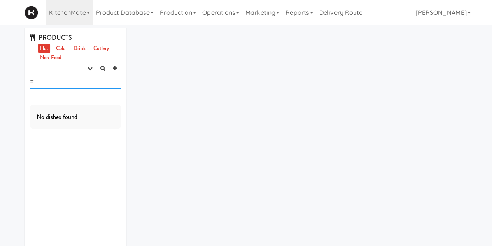
click at [51, 84] on input "=" at bounding box center [75, 81] width 91 height 14
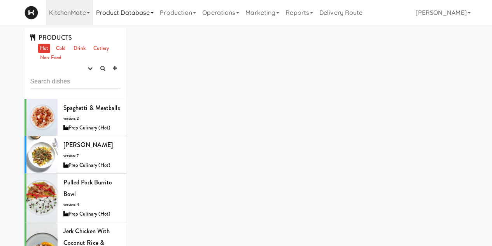
click at [104, 11] on link "Product Database" at bounding box center [125, 12] width 64 height 25
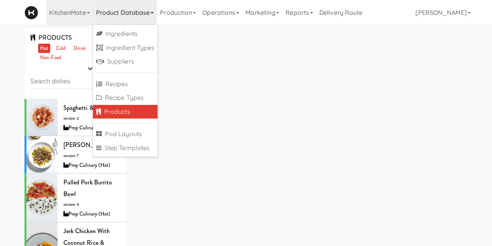
click at [112, 108] on link "Products" at bounding box center [125, 112] width 65 height 14
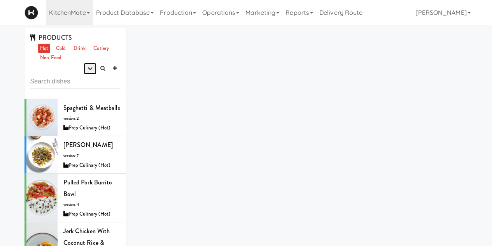
click at [86, 66] on button "button" at bounding box center [90, 69] width 13 height 12
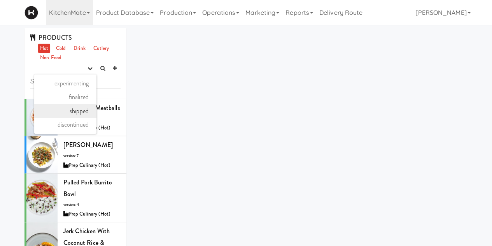
click at [77, 112] on link "shipped" at bounding box center [65, 111] width 62 height 14
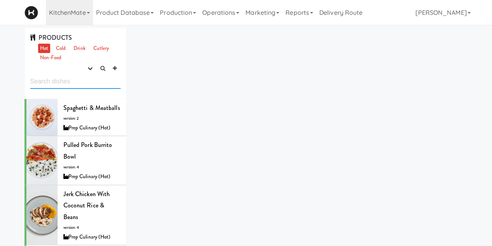
click at [62, 84] on input "text" at bounding box center [75, 81] width 91 height 14
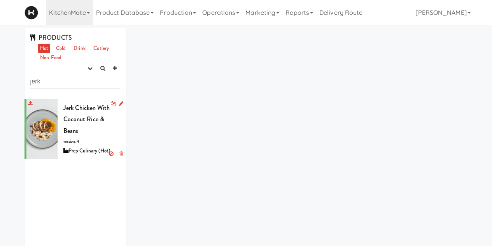
click at [80, 115] on span "Jerk Chicken with Coconut Rice & Beans" at bounding box center [86, 119] width 47 height 32
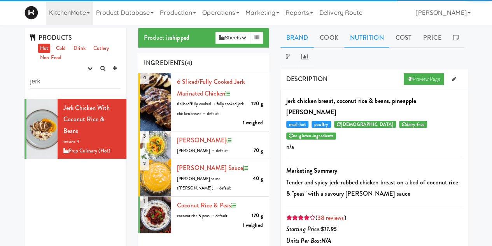
click at [354, 39] on link "Nutrition" at bounding box center [367, 37] width 46 height 19
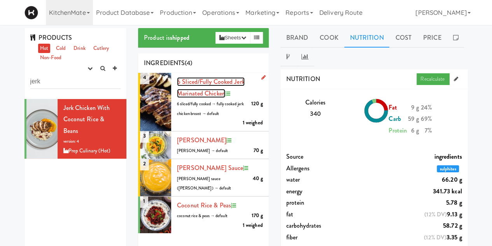
click at [193, 82] on span "6 sliced/fully cooked Jerk Marinated Chicken" at bounding box center [211, 87] width 68 height 21
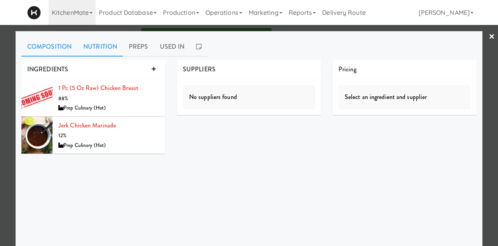
click at [82, 40] on link "Nutrition" at bounding box center [100, 46] width 46 height 19
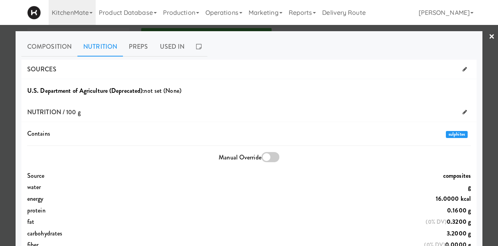
click at [489, 36] on link "×" at bounding box center [492, 37] width 6 height 24
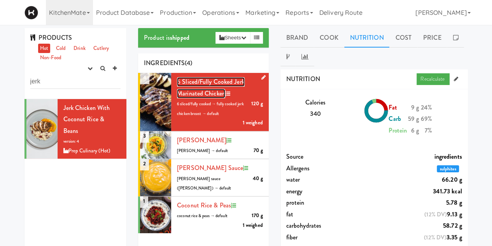
click at [184, 84] on span "6 sliced/fully cooked Jerk Marinated Chicken" at bounding box center [211, 87] width 68 height 21
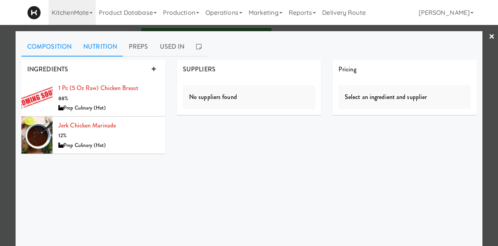
click at [99, 47] on link "Nutrition" at bounding box center [100, 46] width 46 height 19
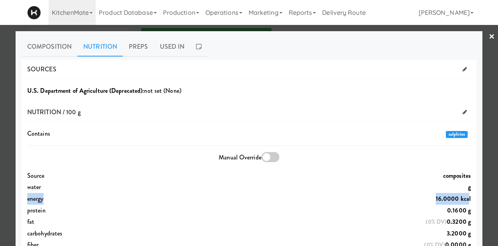
drag, startPoint x: 25, startPoint y: 200, endPoint x: 461, endPoint y: 197, distance: 435.9
click at [461, 197] on div "energy 16.0000 kcal" at bounding box center [248, 199] width 455 height 12
click at [489, 33] on link "×" at bounding box center [492, 37] width 6 height 24
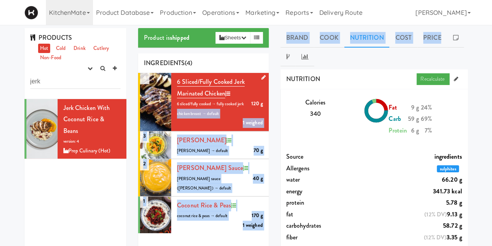
drag, startPoint x: 485, startPoint y: 33, endPoint x: 185, endPoint y: 110, distance: 309.1
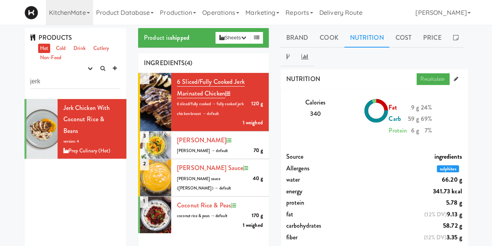
click at [70, 181] on div "Jerk Chicken with Coconut Rice & Beans version: 4 Prep Culinary (Hot)" at bounding box center [76, 196] width 102 height 195
click at [96, 193] on div "Jerk Chicken with Coconut Rice & Beans version: 4 Prep Culinary (Hot)" at bounding box center [76, 196] width 102 height 195
click at [206, 144] on div "Carrot Curry 70 g carrot curry → default" at bounding box center [220, 144] width 86 height 21
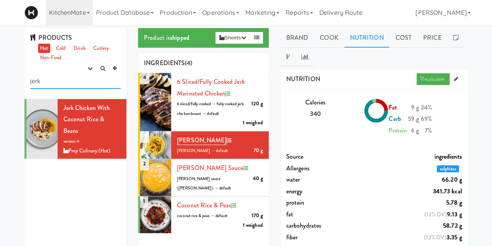
drag, startPoint x: 54, startPoint y: 83, endPoint x: -20, endPoint y: 84, distance: 73.6
click at [0, 84] on html "Are you sure you want to delete Grilled Chimichurri Chicken? Okay Cancel Okay A…" at bounding box center [246, 123] width 492 height 246
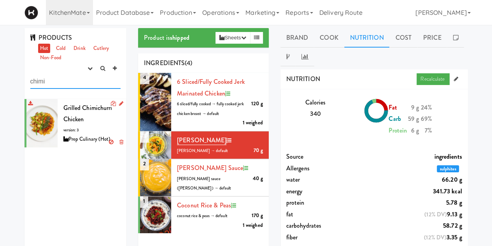
type input "chimi"
click at [85, 127] on div "Grilled Chimichurri Chicken version: 3 Prep Culinary (Hot)" at bounding box center [92, 123] width 58 height 42
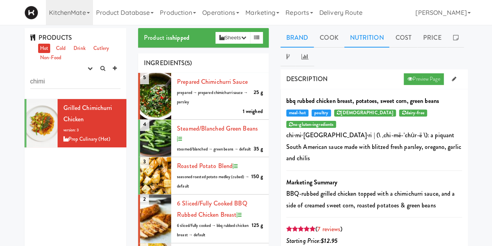
click at [360, 35] on link "Nutrition" at bounding box center [367, 37] width 46 height 19
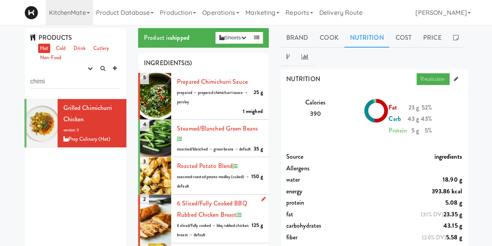
click at [222, 207] on li "2 6 sliced/fully cooked BBQ Rubbed Chicken Breast 125 g 6 sliced/fully cooked →…" at bounding box center [203, 218] width 131 height 49
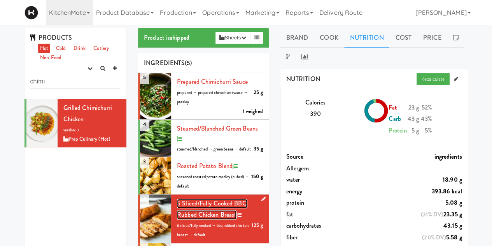
click at [220, 217] on span "6 sliced/fully cooked BBQ Rubbed Chicken Breast" at bounding box center [212, 208] width 70 height 21
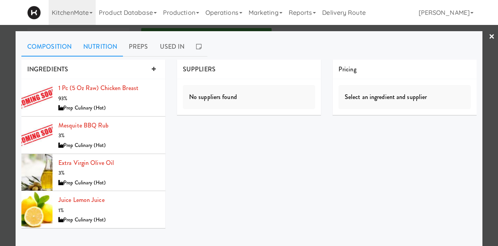
click at [103, 48] on link "Nutrition" at bounding box center [100, 46] width 46 height 19
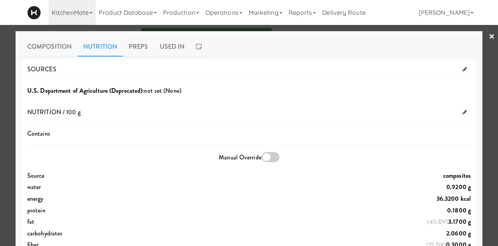
click at [489, 37] on link "×" at bounding box center [492, 37] width 6 height 24
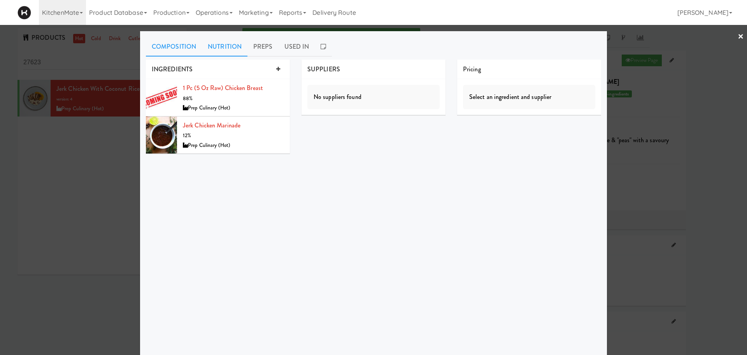
click at [226, 45] on link "Nutrition" at bounding box center [225, 46] width 46 height 19
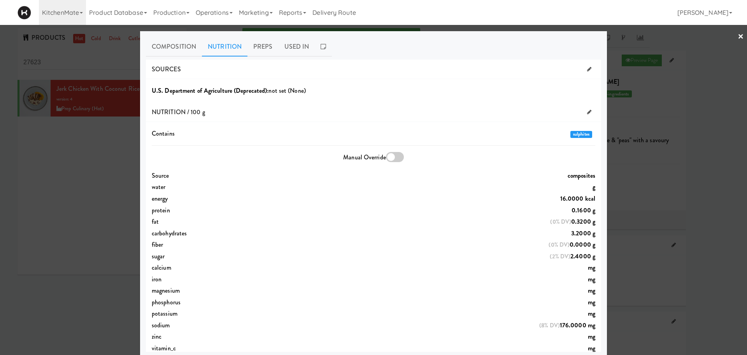
click at [78, 196] on div at bounding box center [373, 177] width 747 height 355
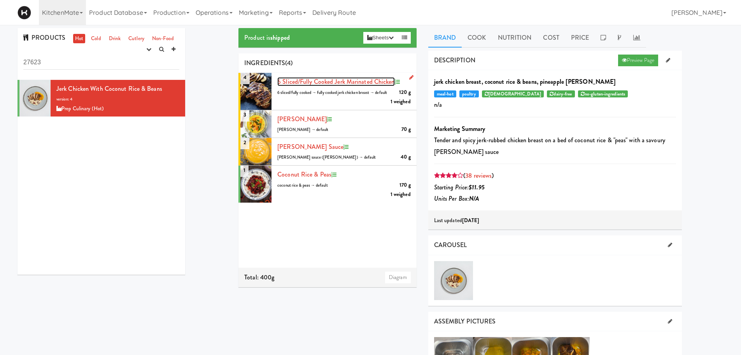
click at [316, 84] on span "6 sliced/fully cooked Jerk Marinated Chicken" at bounding box center [336, 81] width 117 height 9
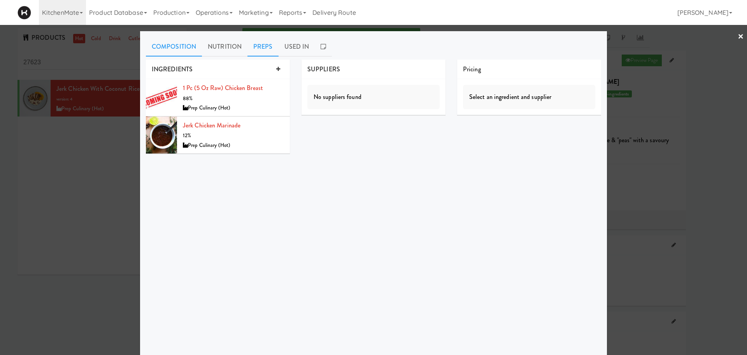
click at [251, 40] on link "Preps" at bounding box center [263, 46] width 31 height 19
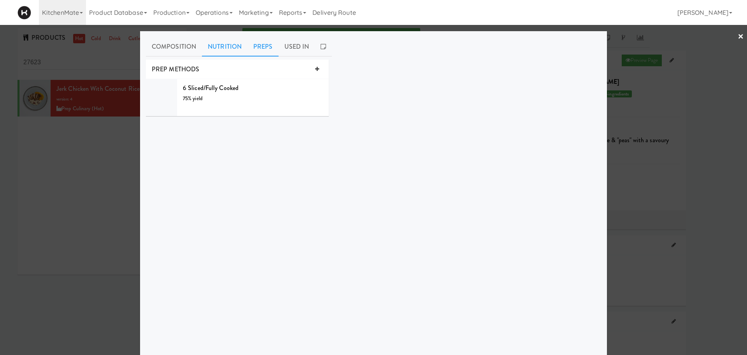
click at [214, 47] on link "Nutrition" at bounding box center [225, 46] width 46 height 19
